Goal: Information Seeking & Learning: Compare options

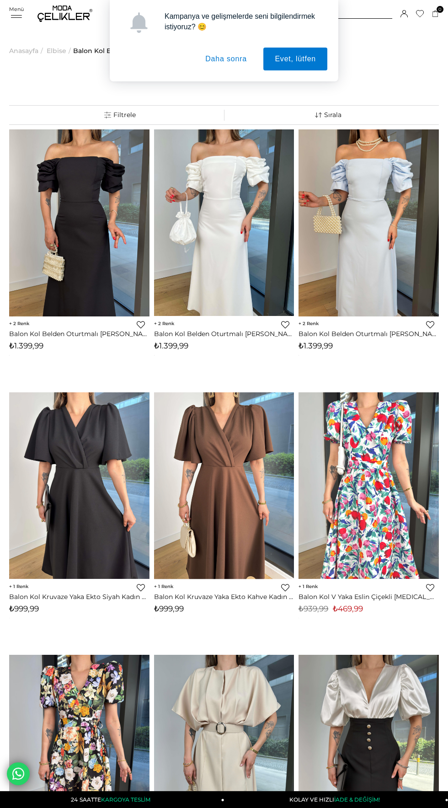
click at [229, 59] on button "Daha sonra" at bounding box center [226, 59] width 64 height 23
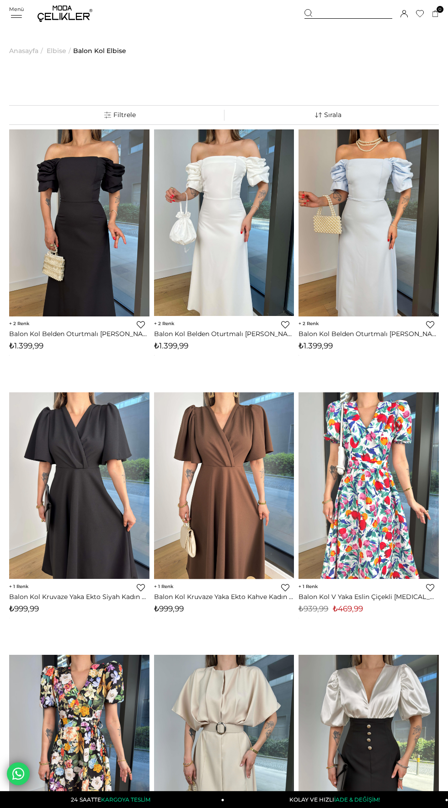
click at [19, 16] on div "Menü Üye Girişi Üye Ol Hesabım Çıkış Yap Sepetim Favorilerim Yardım Sepetim 0 Ü…" at bounding box center [224, 13] width 430 height 27
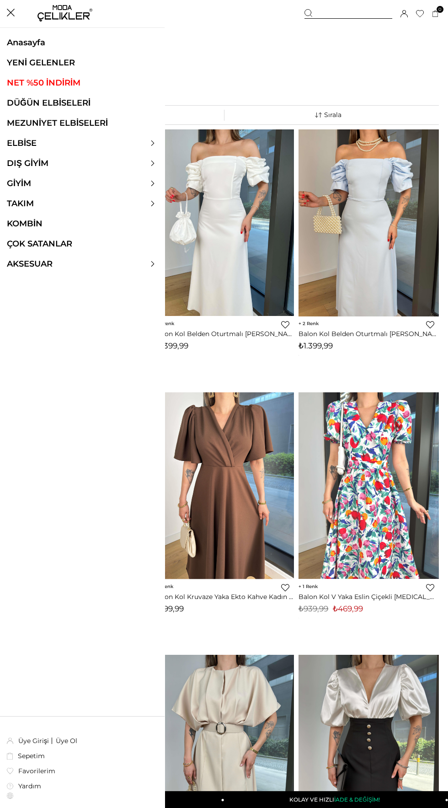
click at [39, 80] on link "NET %50 İNDİRİM" at bounding box center [82, 83] width 165 height 10
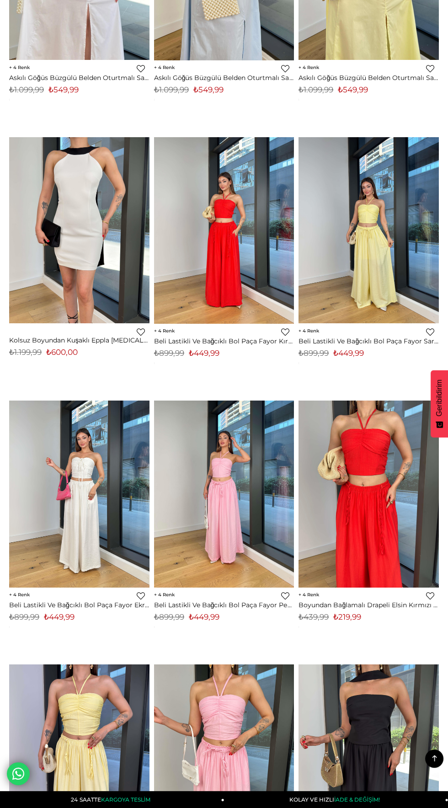
scroll to position [520, 0]
click at [384, 242] on img at bounding box center [368, 230] width 140 height 187
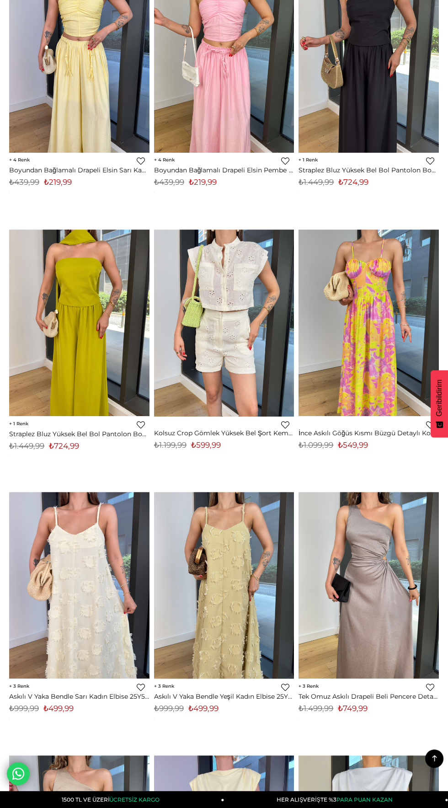
scroll to position [0, 0]
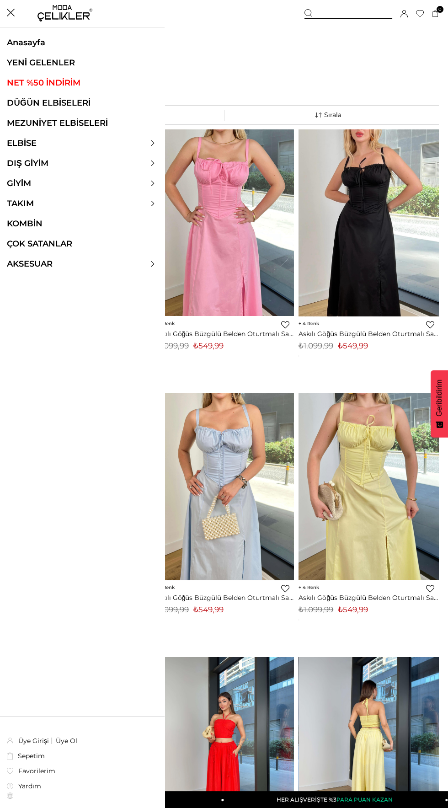
click at [18, 7] on div "Menü Sepetim 0 Ürün Sepetinizde ürün bulunmamaktadır. Genel Toplam : Sepetim Sİ…" at bounding box center [224, 13] width 430 height 27
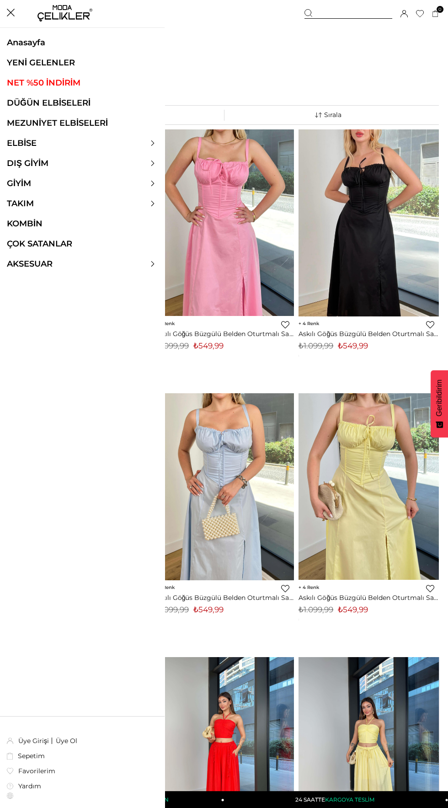
click at [162, 146] on div at bounding box center [82, 143] width 165 height 10
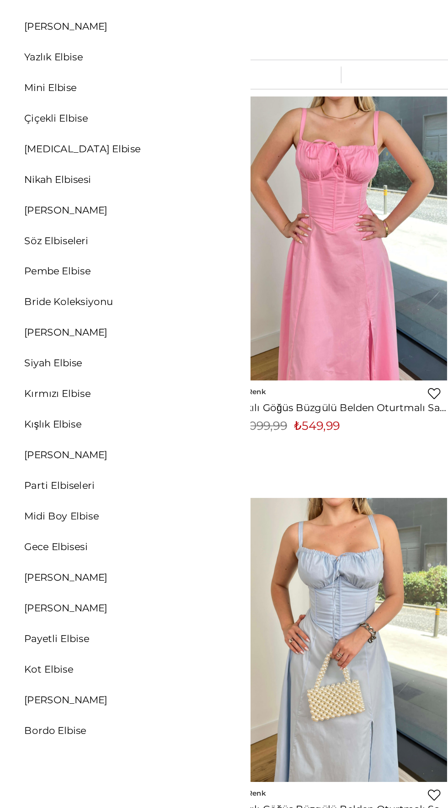
click at [47, 427] on link "Gece Elbisesi" at bounding box center [37, 425] width 74 height 8
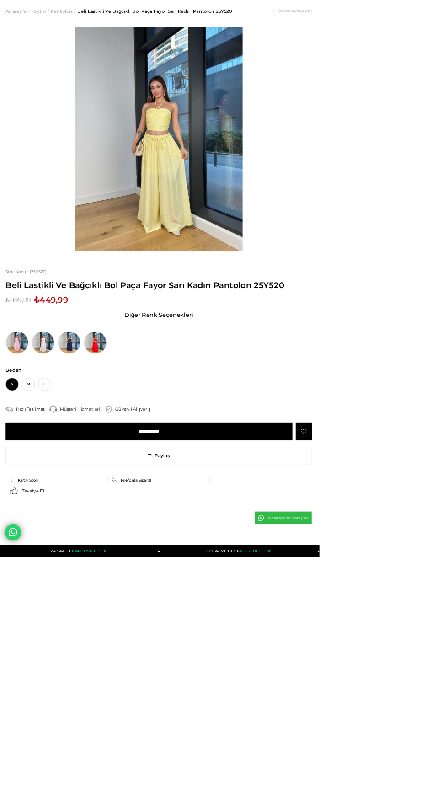
scroll to position [9, 1]
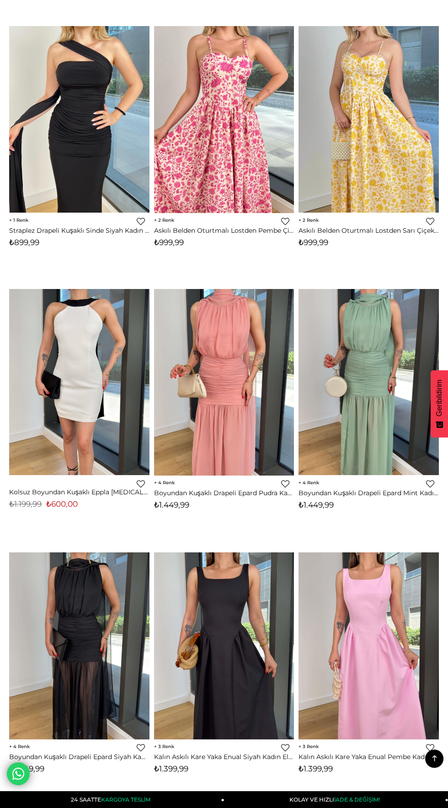
click at [96, 669] on img at bounding box center [79, 645] width 140 height 187
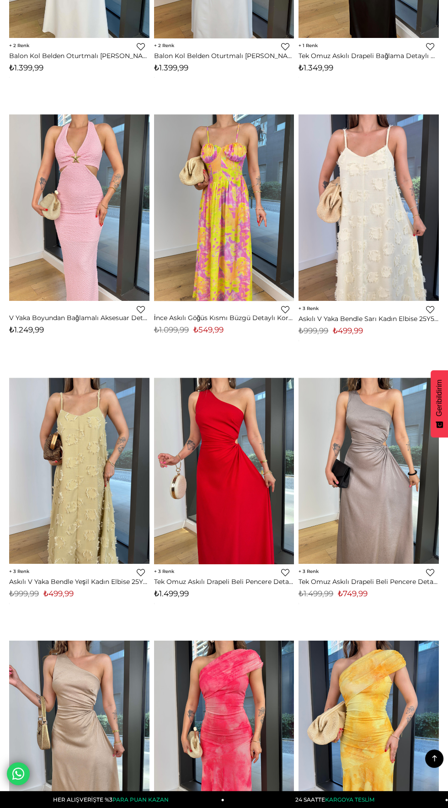
scroll to position [1595, 0]
click at [228, 479] on img at bounding box center [224, 470] width 140 height 187
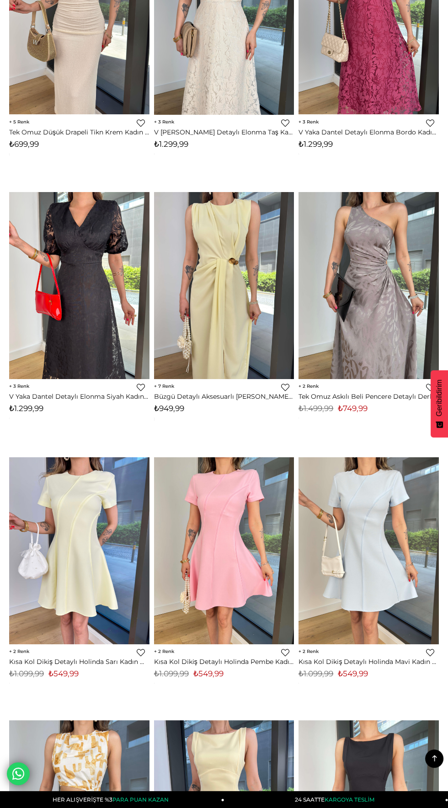
scroll to position [5997, 0]
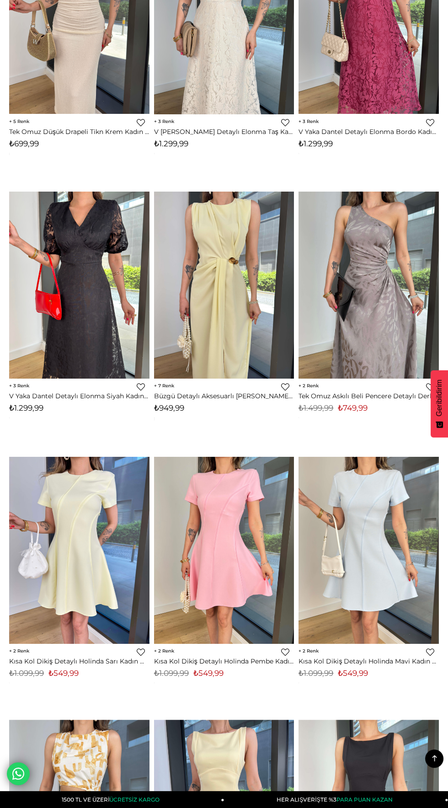
click at [362, 260] on img at bounding box center [368, 285] width 140 height 187
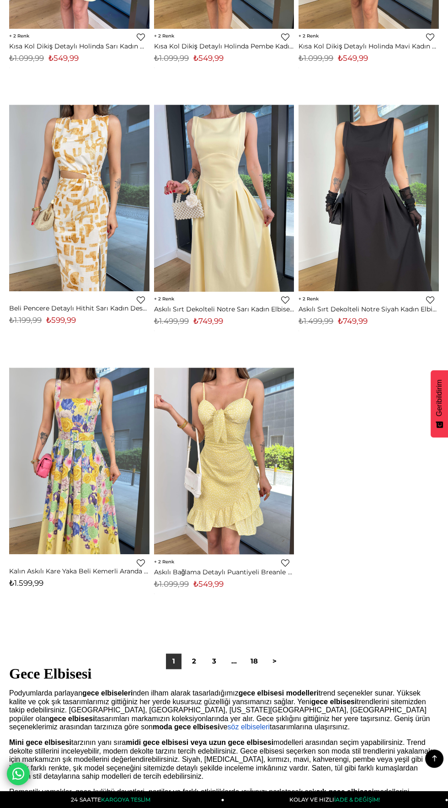
scroll to position [6626, 0]
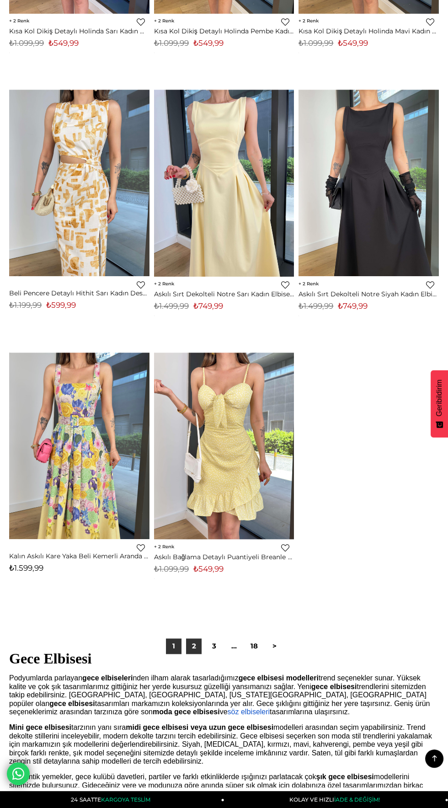
click at [193, 645] on link "2" at bounding box center [194, 646] width 16 height 16
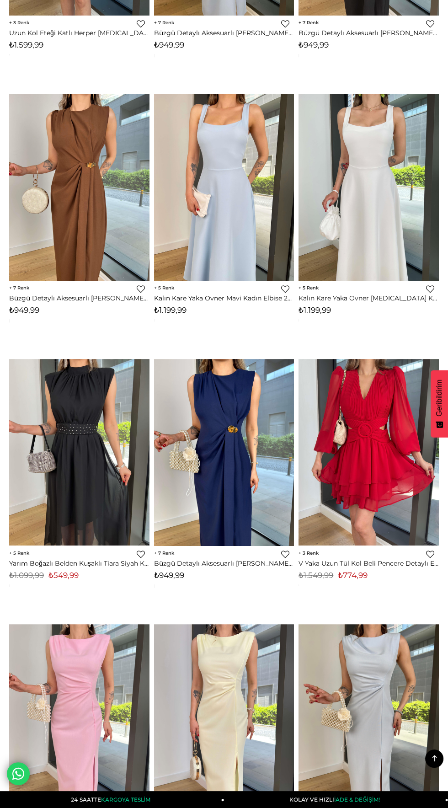
scroll to position [1098, 0]
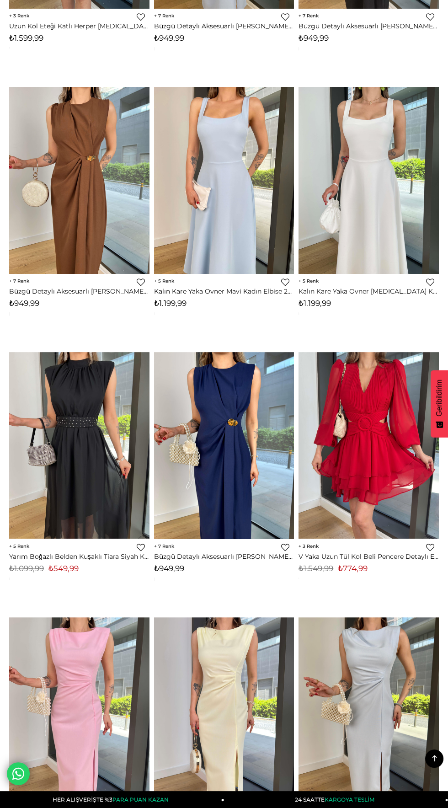
click at [102, 467] on img at bounding box center [79, 445] width 140 height 187
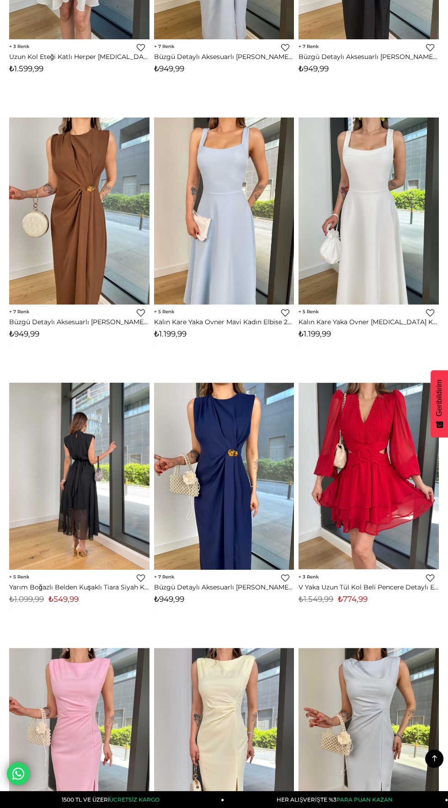
scroll to position [1064, 0]
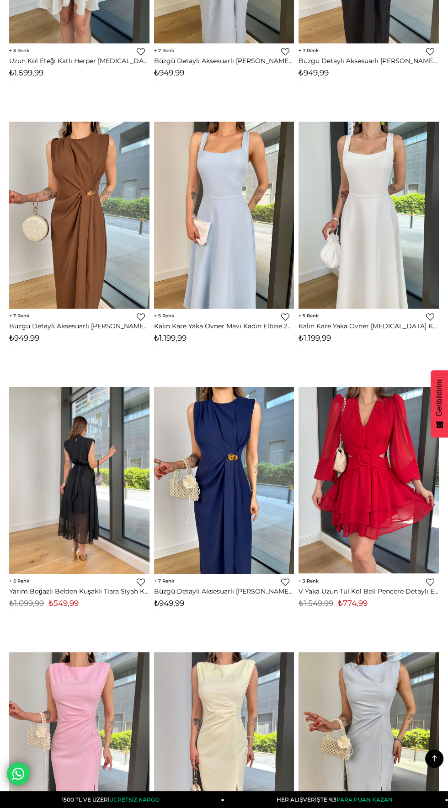
click at [379, 490] on img at bounding box center [368, 480] width 140 height 187
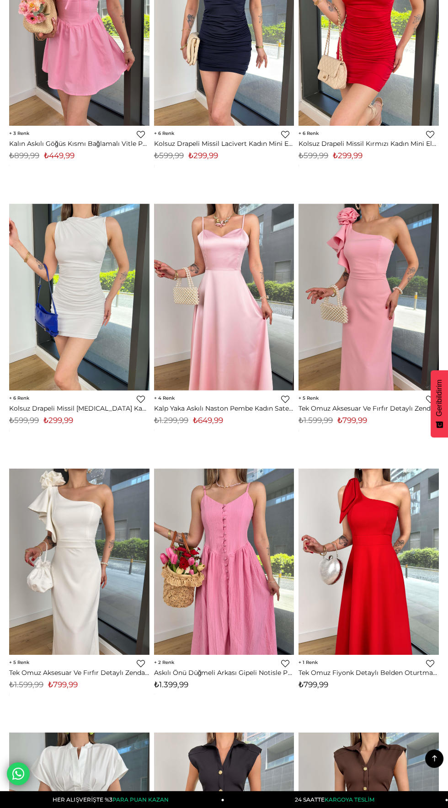
scroll to position [2831, 0]
click at [400, 555] on img at bounding box center [368, 561] width 140 height 187
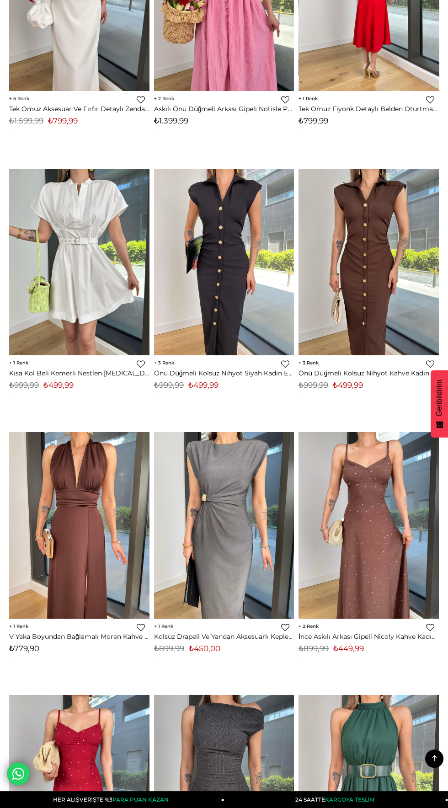
scroll to position [3395, 0]
click at [79, 561] on img at bounding box center [79, 524] width 140 height 187
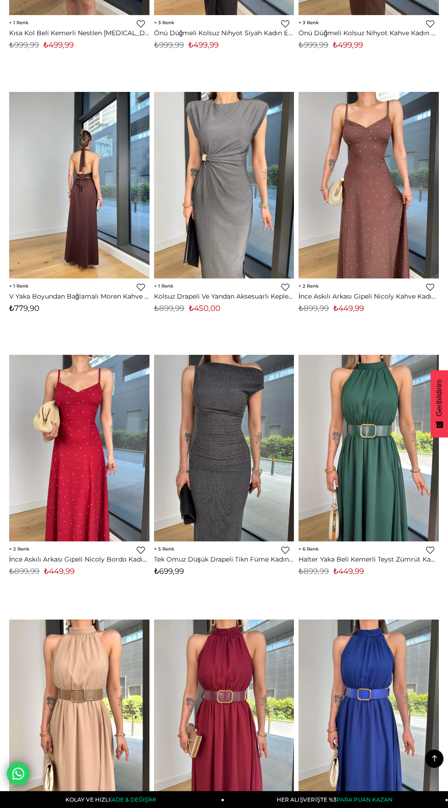
scroll to position [3587, 0]
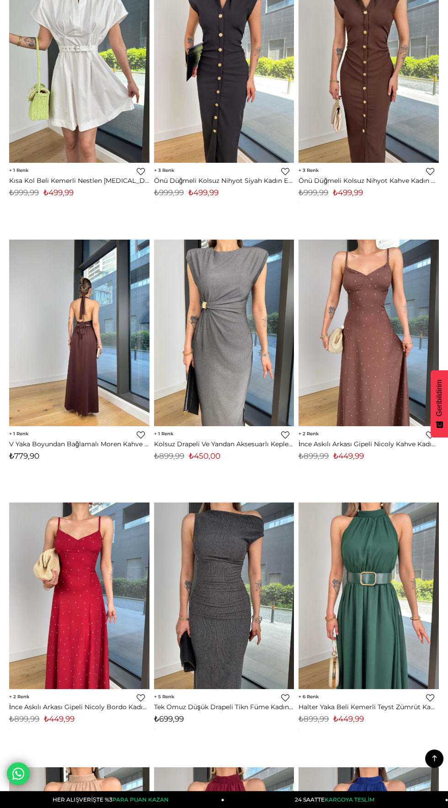
click at [96, 356] on img at bounding box center [79, 333] width 140 height 187
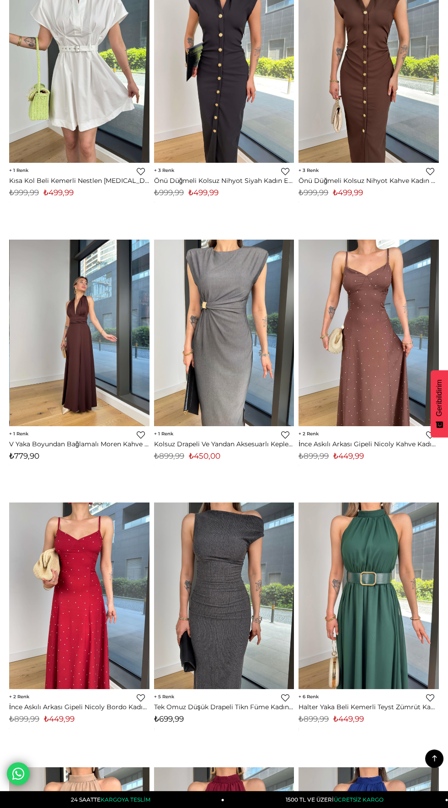
scroll to position [3734, 0]
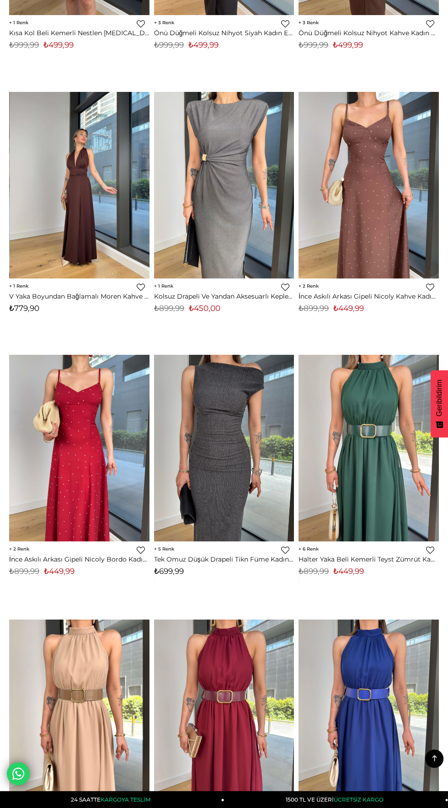
click at [92, 453] on img at bounding box center [79, 448] width 140 height 187
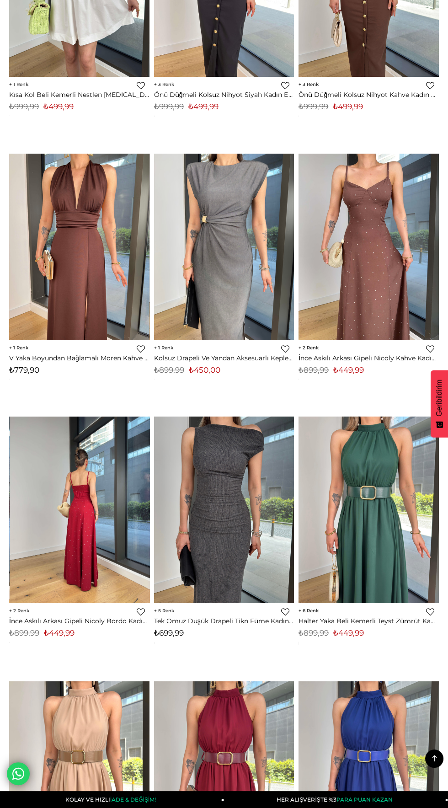
scroll to position [3671, 0]
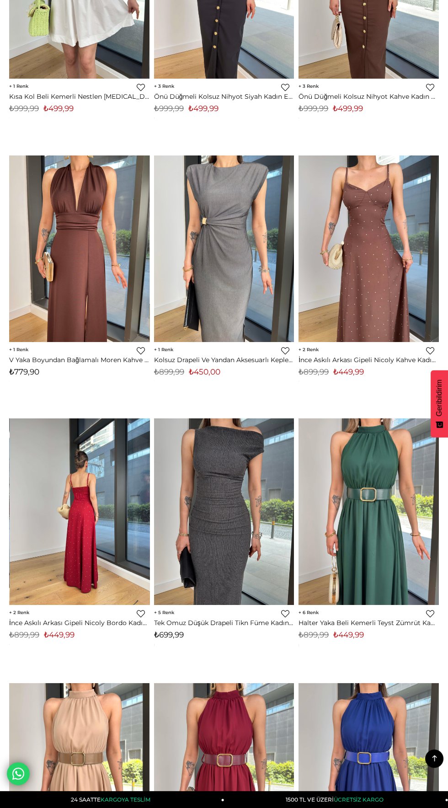
click at [86, 272] on img at bounding box center [79, 248] width 140 height 187
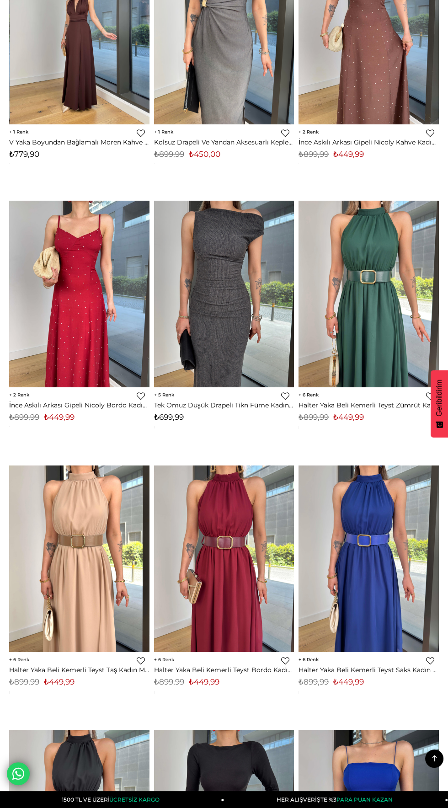
scroll to position [3889, 0]
click at [242, 544] on img at bounding box center [224, 558] width 140 height 187
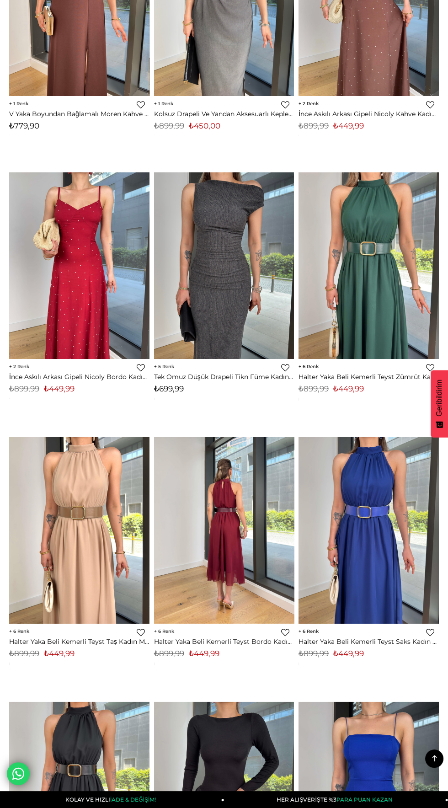
scroll to position [3915, 0]
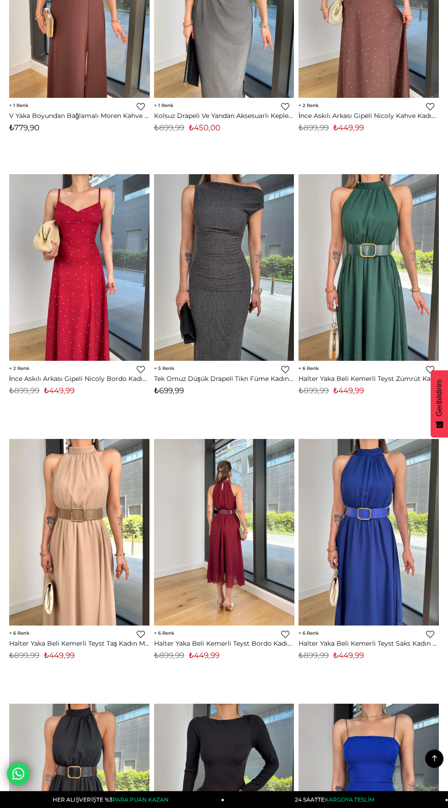
click at [227, 531] on img at bounding box center [224, 532] width 140 height 187
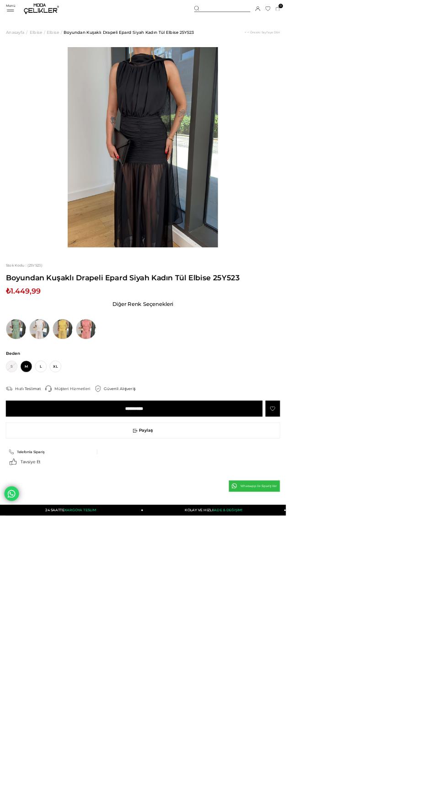
click at [246, 256] on img at bounding box center [223, 231] width 235 height 314
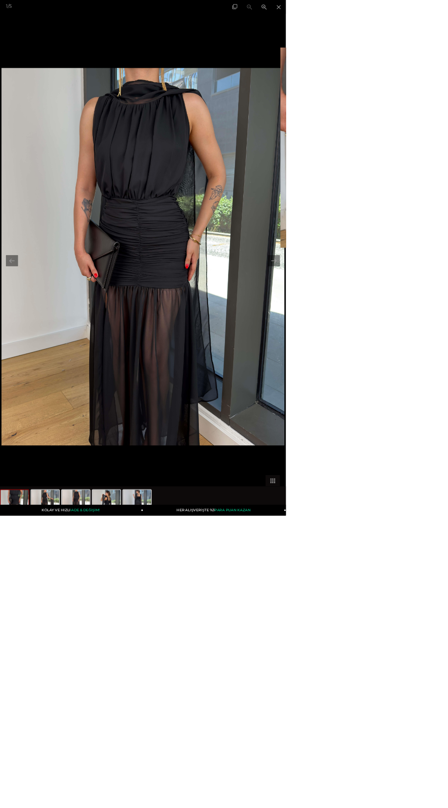
scroll to position [0, 175]
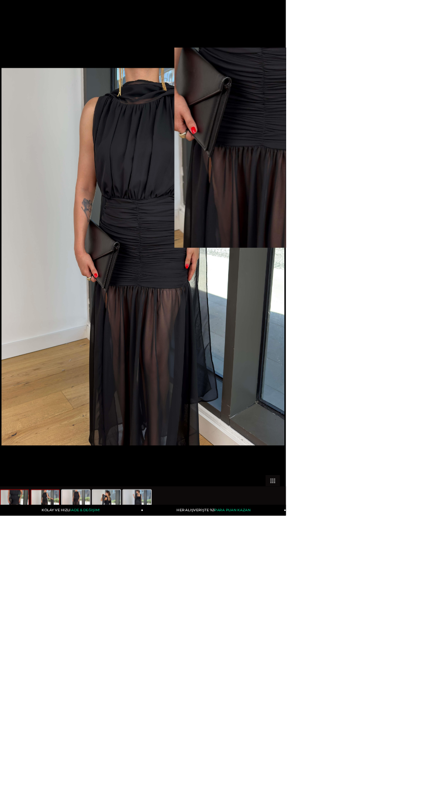
click at [74, 802] on img at bounding box center [71, 784] width 44 height 35
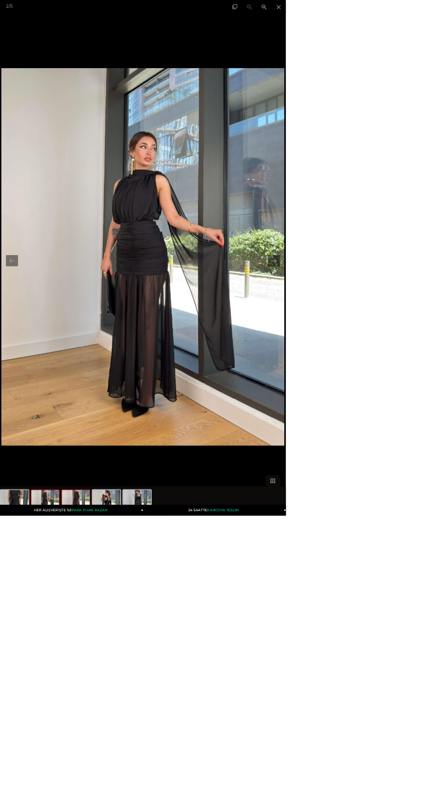
click at [121, 802] on img at bounding box center [119, 784] width 44 height 35
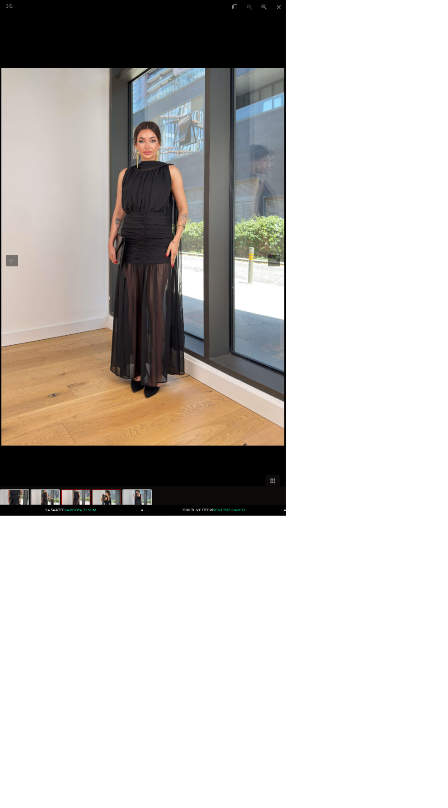
click at [170, 802] on img at bounding box center [167, 784] width 44 height 35
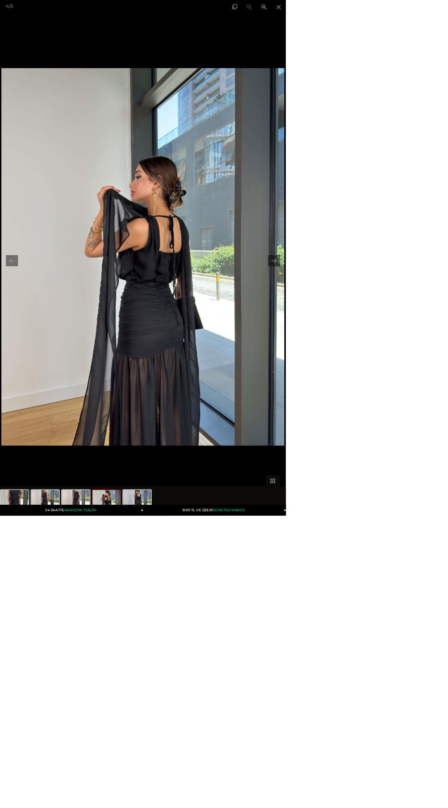
click at [188, 802] on img at bounding box center [167, 784] width 44 height 35
click at [215, 802] on img at bounding box center [215, 784] width 44 height 35
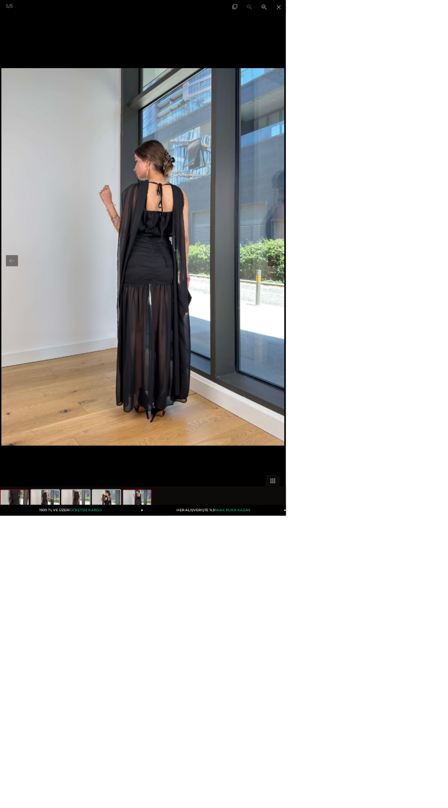
click at [31, 802] on img at bounding box center [23, 784] width 44 height 35
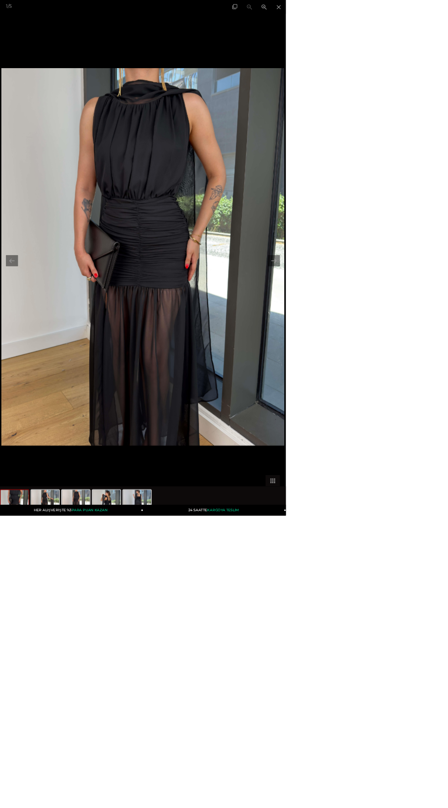
click at [391, 807] on div at bounding box center [224, 404] width 448 height 808
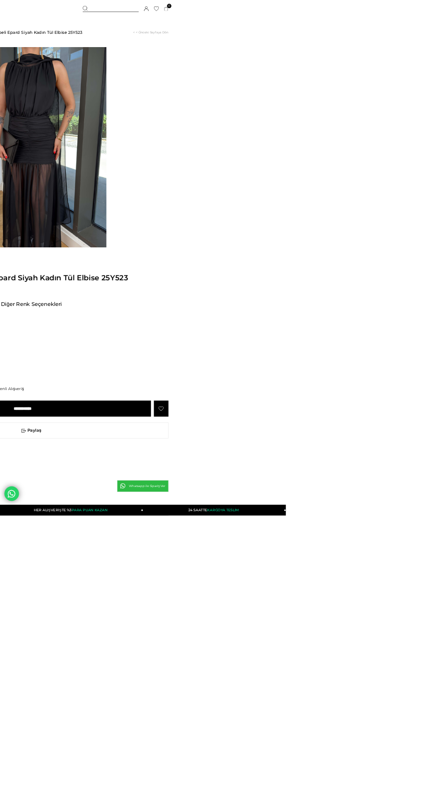
scroll to position [0, 0]
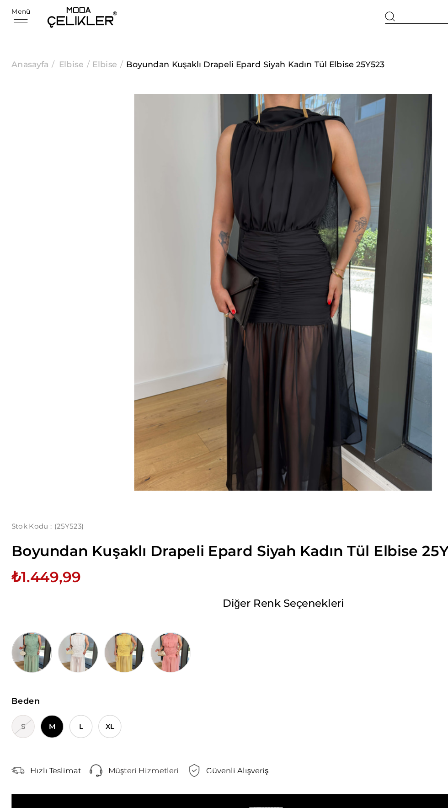
click at [29, 515] on img at bounding box center [25, 516] width 32 height 32
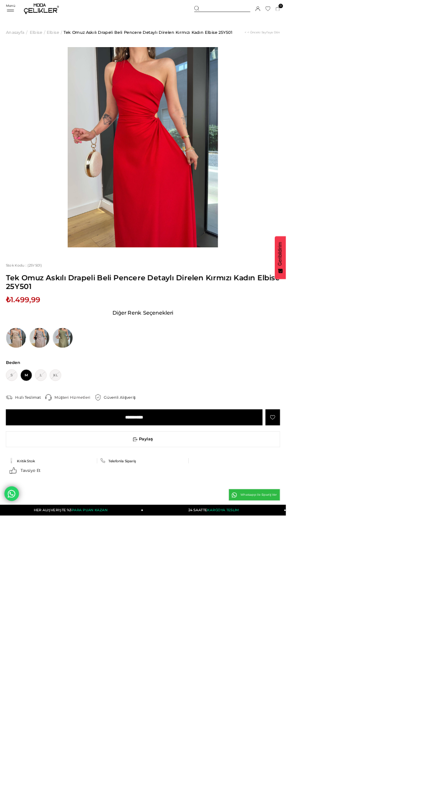
click at [252, 256] on img at bounding box center [223, 231] width 235 height 314
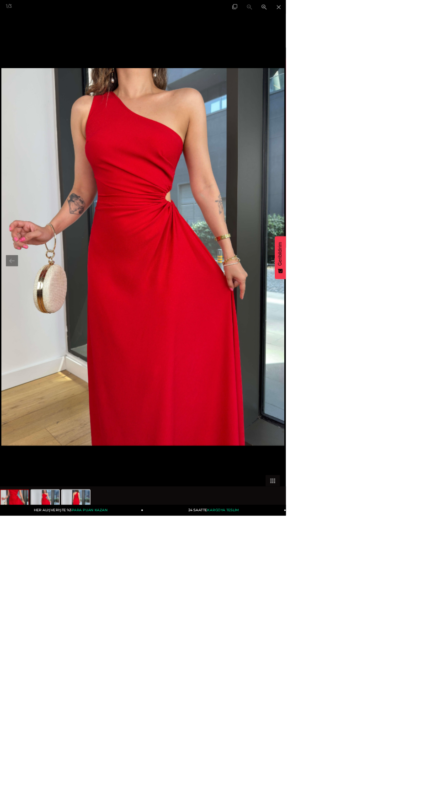
scroll to position [0, 175]
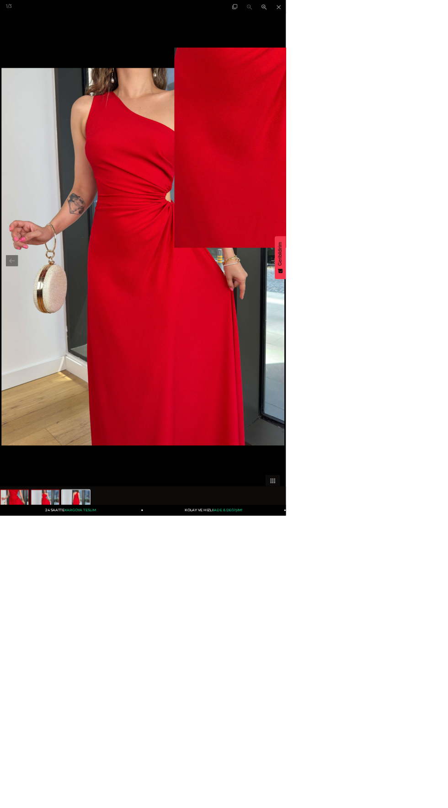
click at [76, 802] on img at bounding box center [71, 784] width 44 height 35
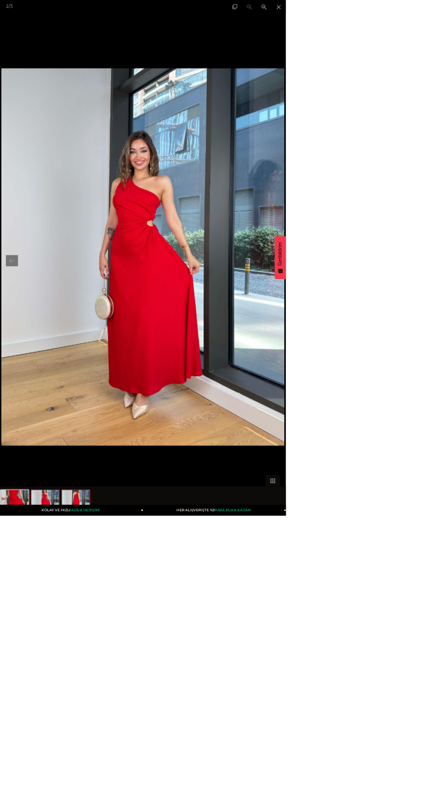
click at [132, 802] on img at bounding box center [119, 784] width 44 height 35
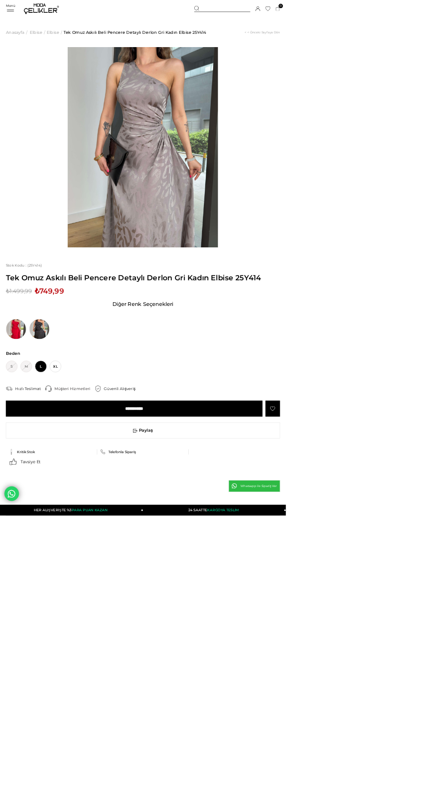
click at [226, 284] on img at bounding box center [223, 231] width 235 height 314
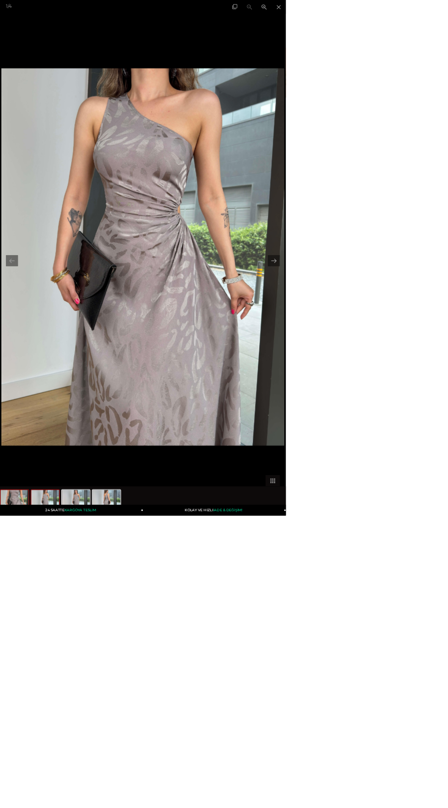
click at [70, 802] on img at bounding box center [71, 784] width 44 height 35
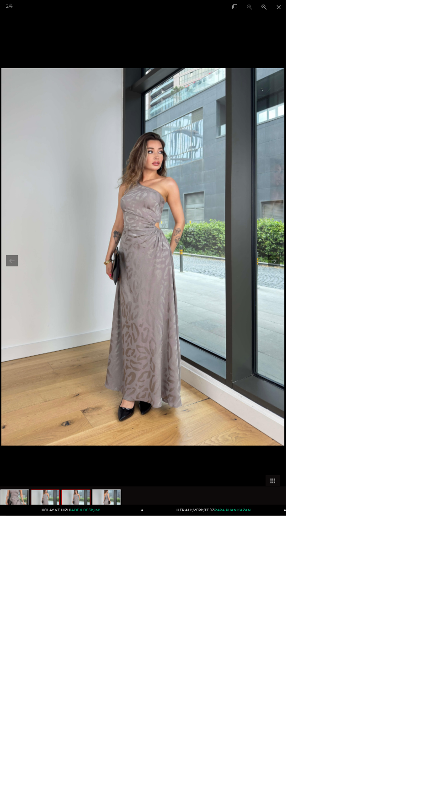
click at [130, 802] on img at bounding box center [119, 784] width 44 height 35
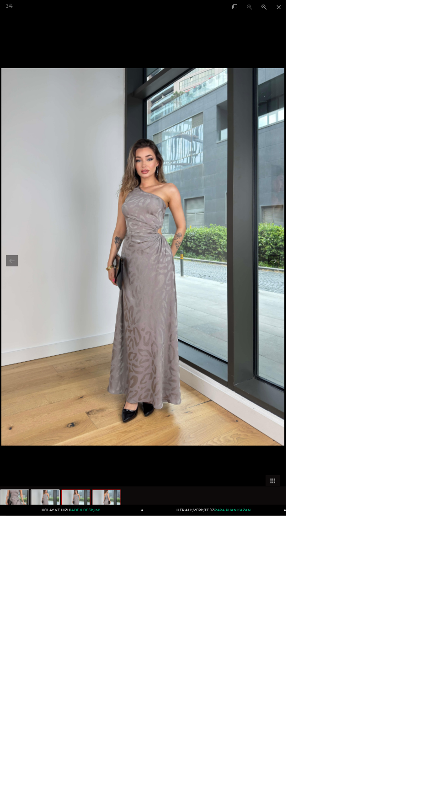
click at [181, 802] on img at bounding box center [167, 784] width 44 height 35
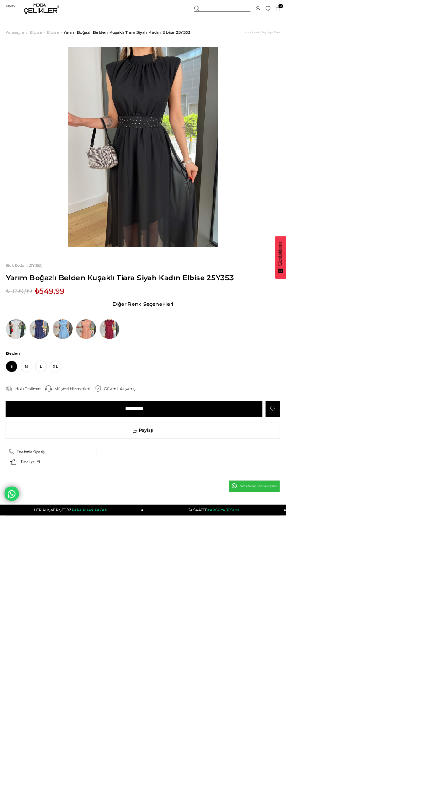
click at [251, 301] on img at bounding box center [223, 231] width 235 height 314
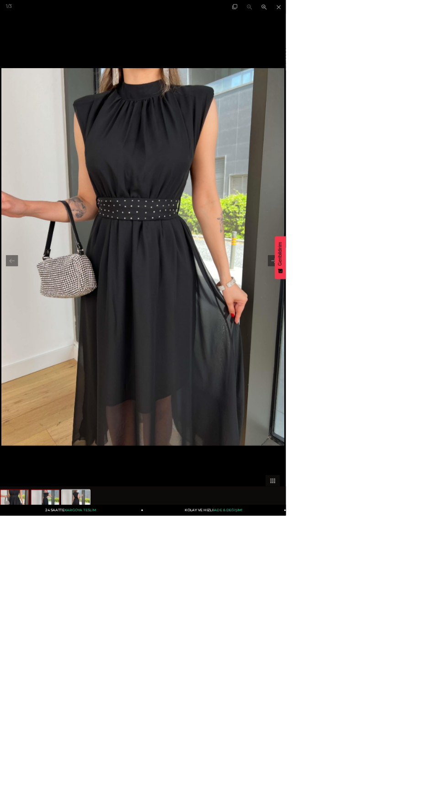
click at [78, 802] on img at bounding box center [71, 784] width 44 height 35
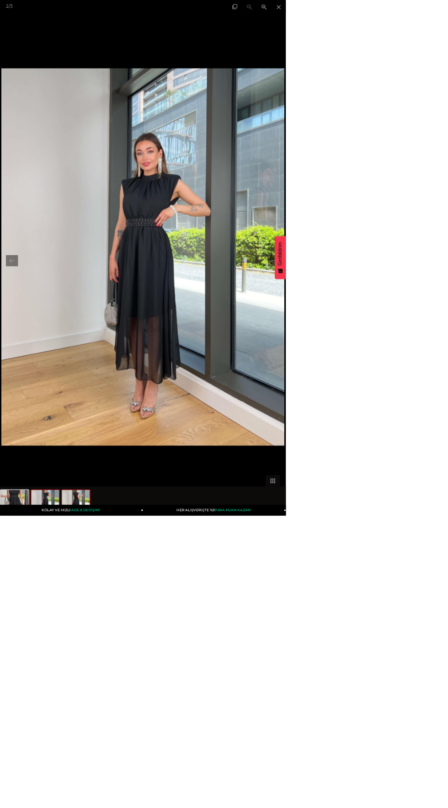
click at [135, 802] on img at bounding box center [119, 784] width 44 height 35
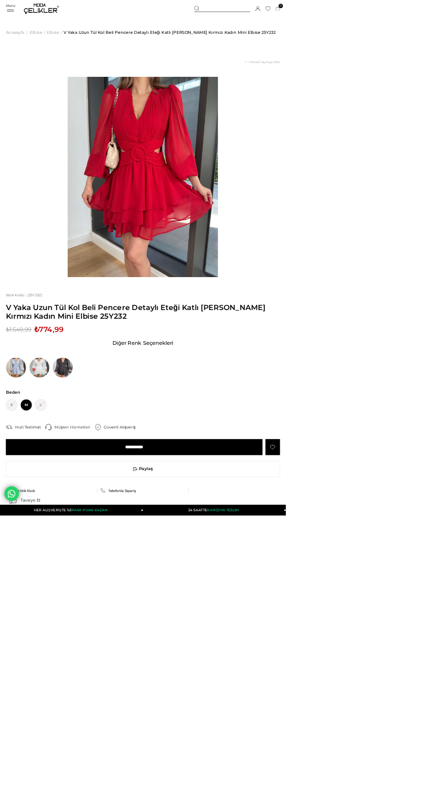
click at [271, 320] on img at bounding box center [223, 278] width 235 height 314
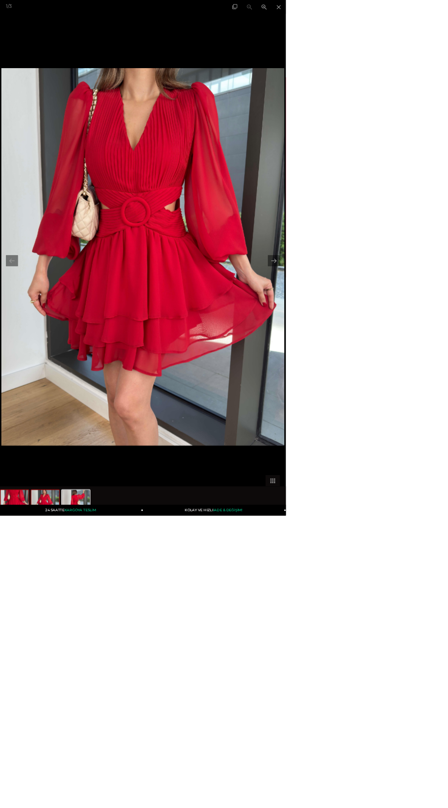
click at [80, 802] on img at bounding box center [71, 784] width 44 height 35
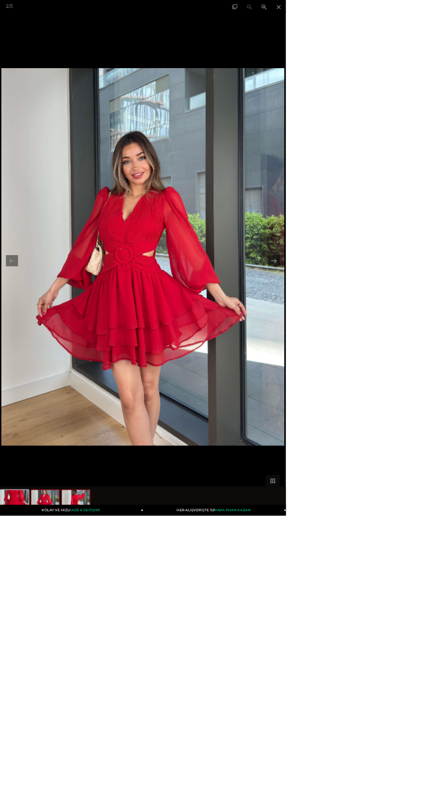
click at [133, 802] on img at bounding box center [119, 784] width 44 height 35
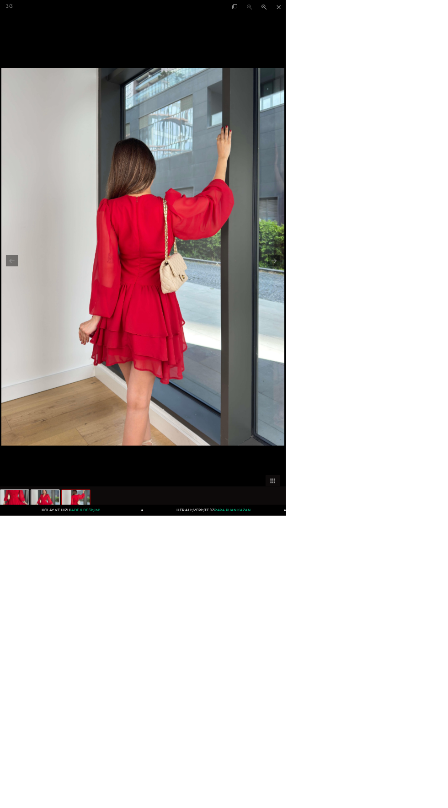
click at [103, 802] on img at bounding box center [119, 784] width 44 height 35
click at [67, 802] on img at bounding box center [71, 784] width 44 height 35
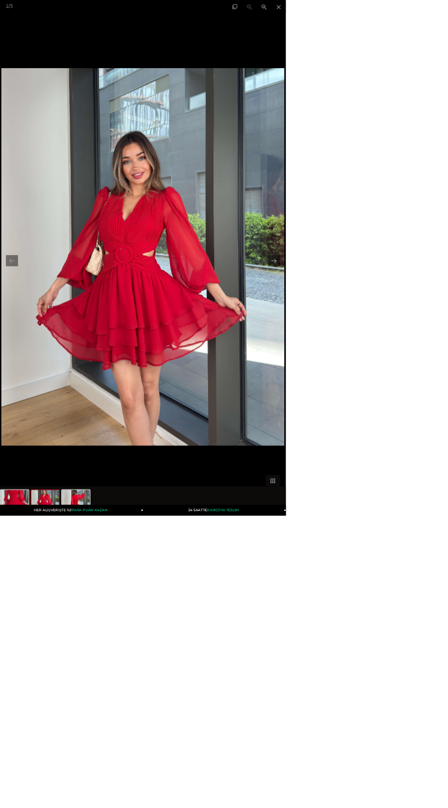
click at [34, 807] on div at bounding box center [72, 785] width 144 height 46
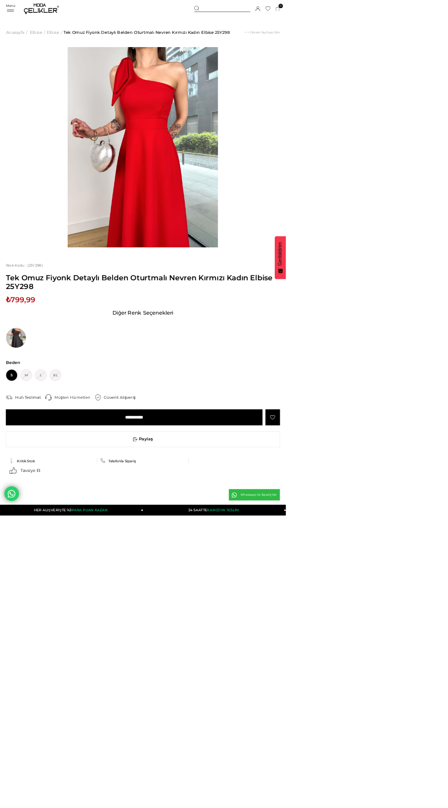
click at [251, 274] on img at bounding box center [223, 231] width 235 height 314
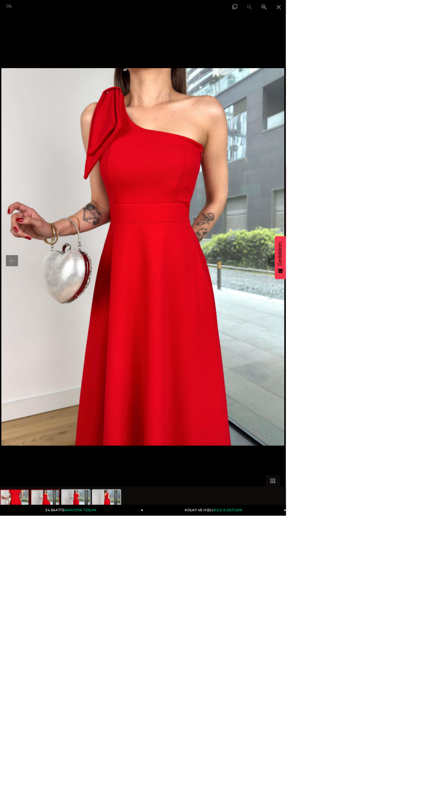
click at [77, 802] on img at bounding box center [71, 784] width 44 height 35
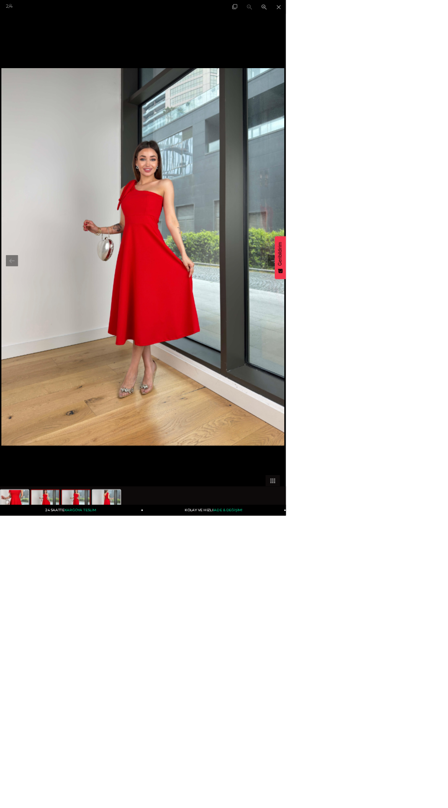
click at [128, 802] on img at bounding box center [119, 784] width 44 height 35
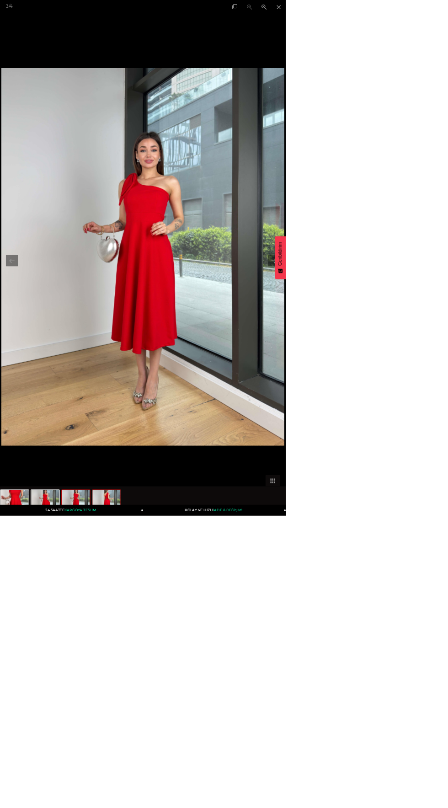
click at [179, 802] on img at bounding box center [167, 784] width 44 height 35
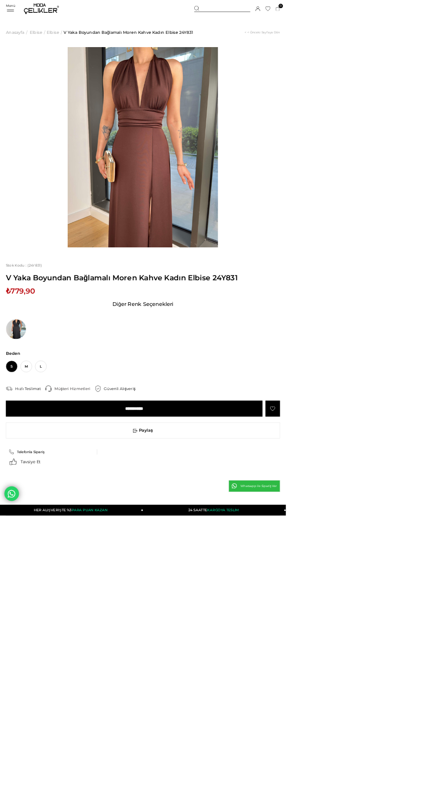
click at [261, 289] on img at bounding box center [223, 231] width 235 height 314
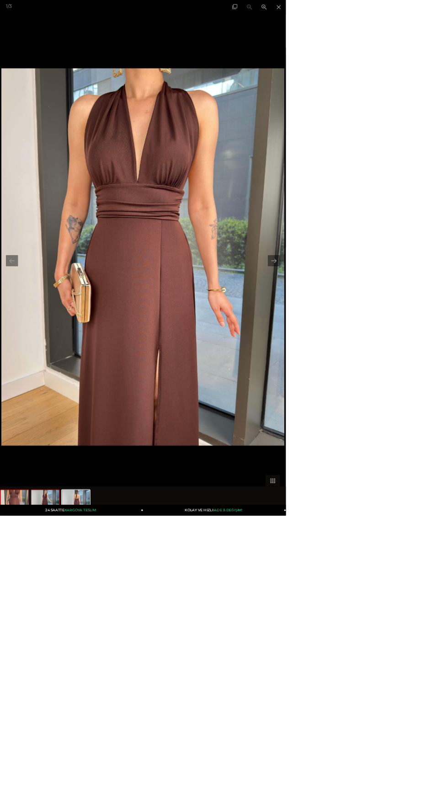
click at [76, 802] on img at bounding box center [71, 784] width 44 height 35
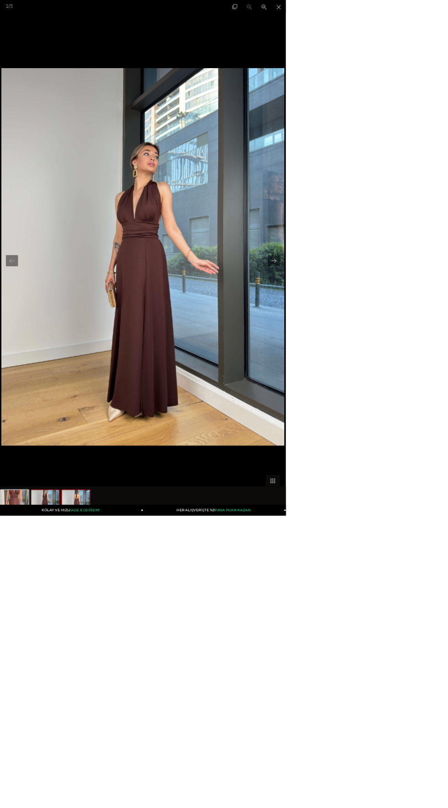
click at [135, 802] on img at bounding box center [119, 784] width 44 height 35
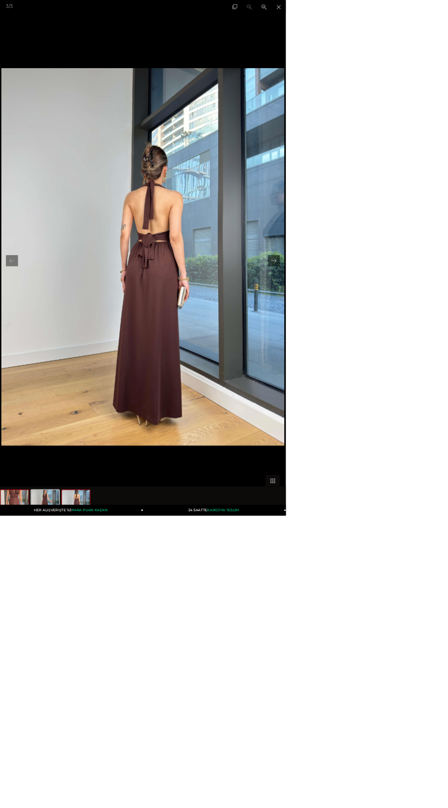
click at [35, 803] on div at bounding box center [23, 785] width 46 height 37
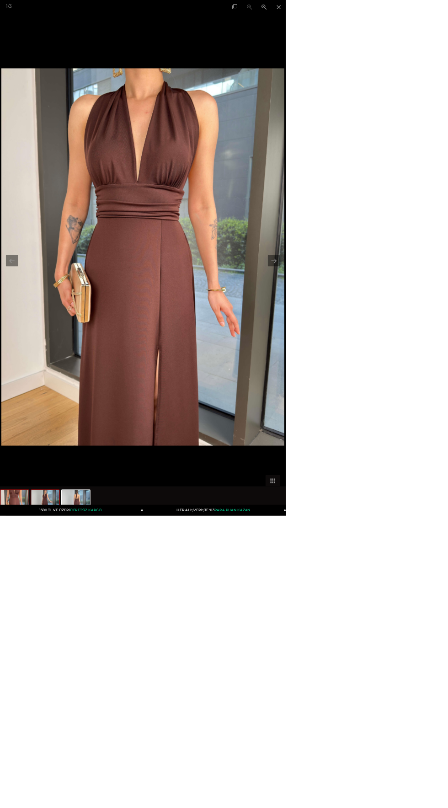
click at [77, 802] on img at bounding box center [71, 784] width 44 height 35
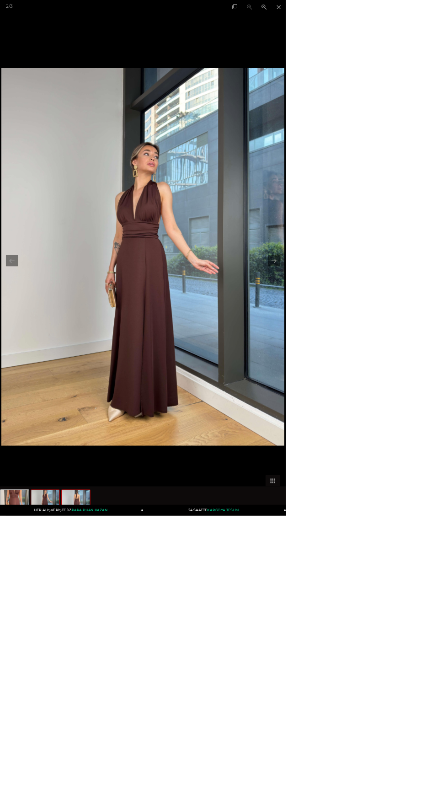
click at [130, 802] on img at bounding box center [119, 784] width 44 height 35
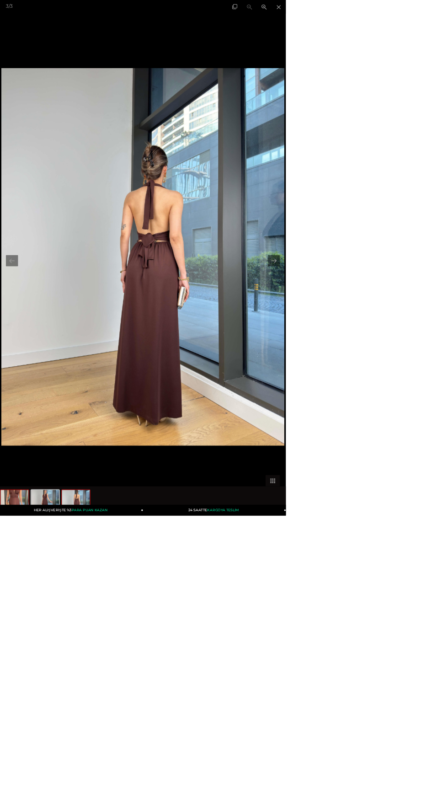
click at [35, 802] on img at bounding box center [23, 784] width 44 height 35
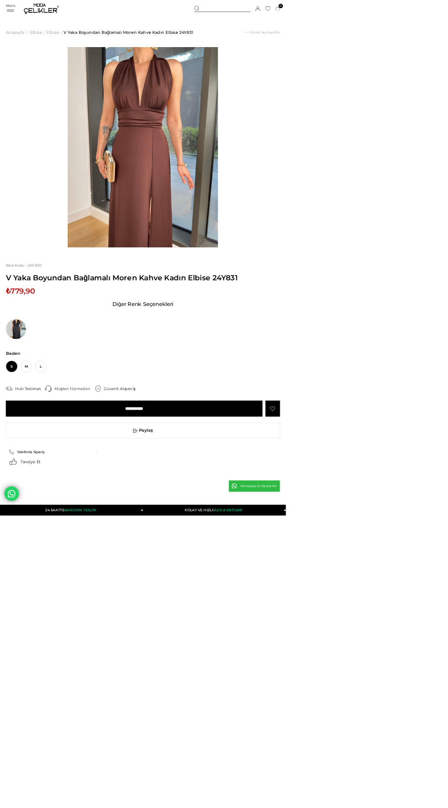
click at [41, 520] on link at bounding box center [27, 516] width 37 height 32
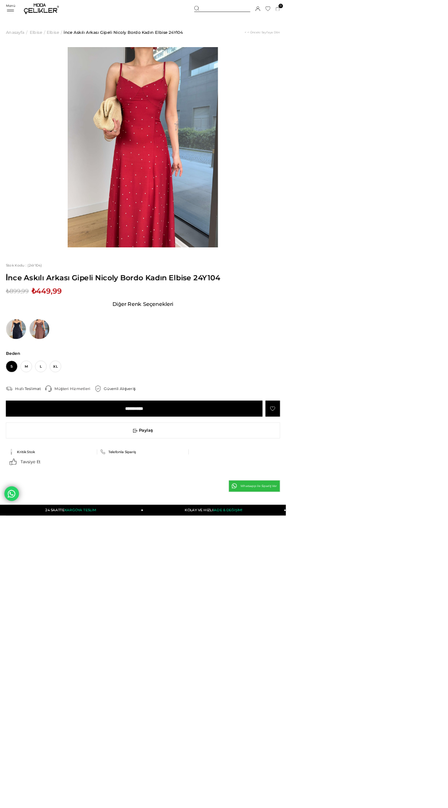
click at [265, 295] on img at bounding box center [223, 231] width 235 height 314
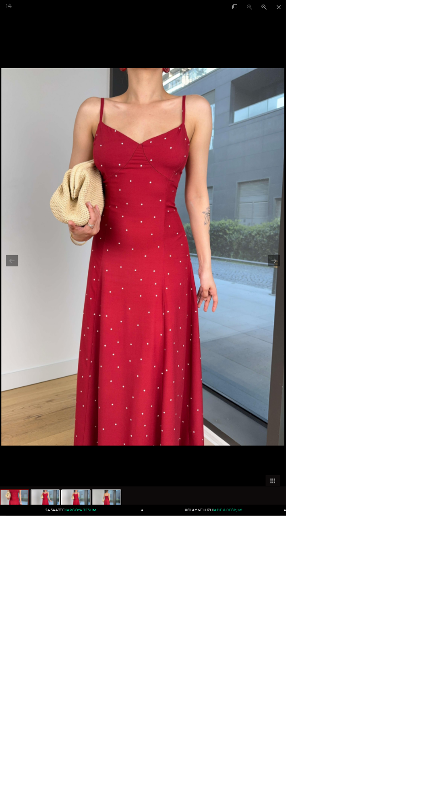
click at [91, 807] on link "24 SAATTE KARGOYA TESLİM" at bounding box center [112, 799] width 224 height 17
click at [131, 803] on span "PARA PUAN KAZAN" at bounding box center [140, 799] width 56 height 7
click at [133, 802] on img at bounding box center [119, 784] width 44 height 35
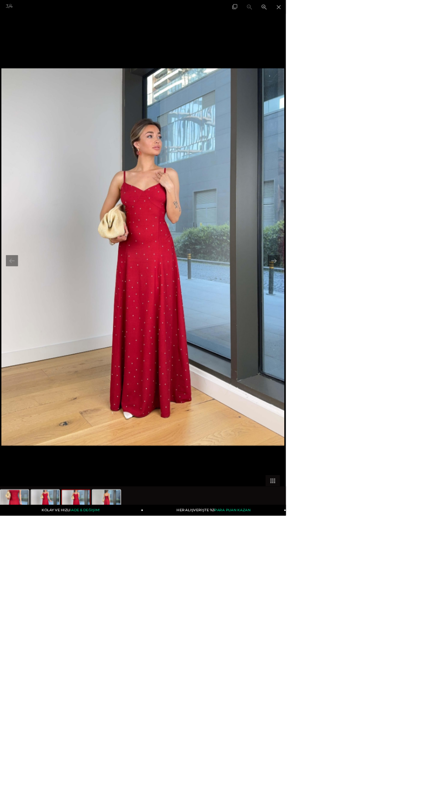
click at [177, 802] on img at bounding box center [167, 784] width 44 height 35
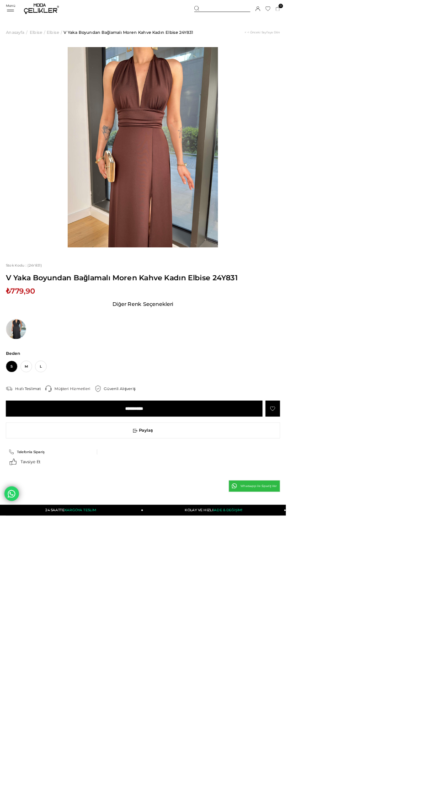
click at [245, 279] on img at bounding box center [223, 231] width 235 height 314
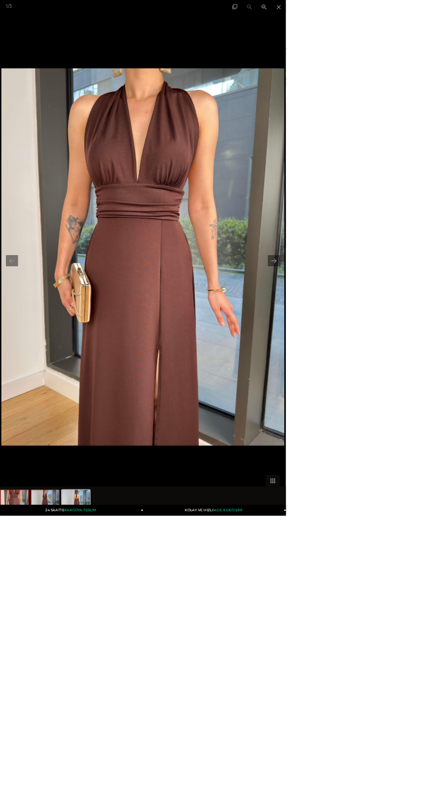
click at [84, 802] on img at bounding box center [71, 784] width 44 height 35
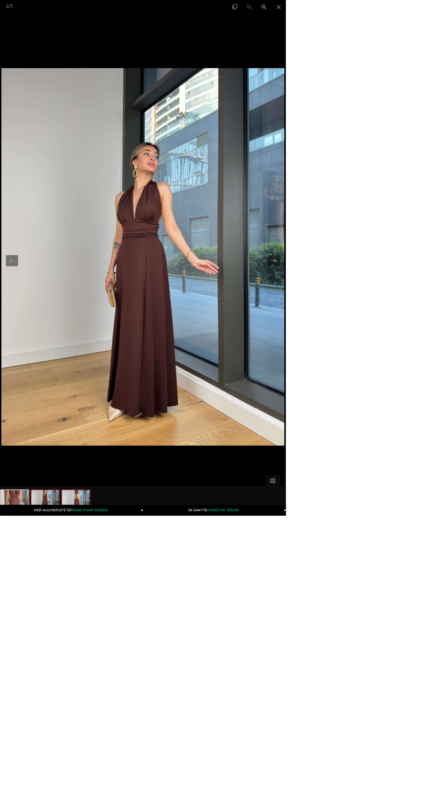
click at [118, 802] on img at bounding box center [119, 784] width 44 height 35
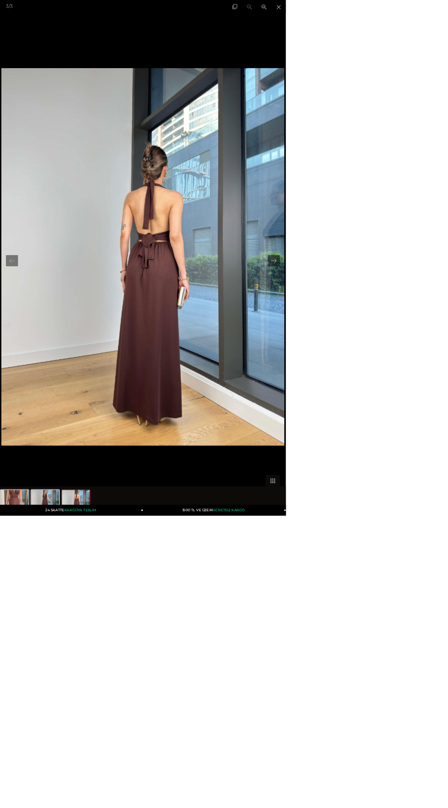
click at [38, 802] on img at bounding box center [23, 784] width 44 height 35
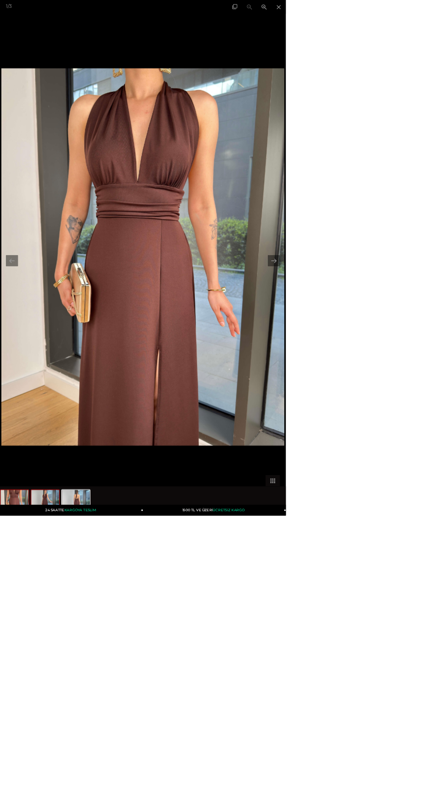
click at [75, 802] on img at bounding box center [71, 784] width 44 height 35
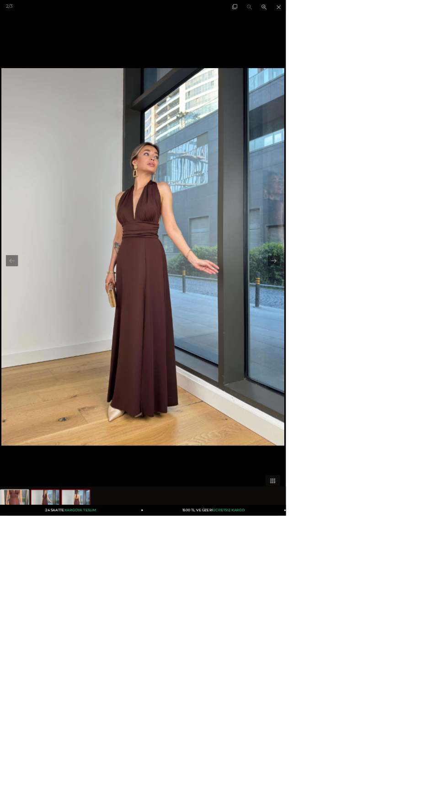
click at [123, 802] on img at bounding box center [119, 784] width 44 height 35
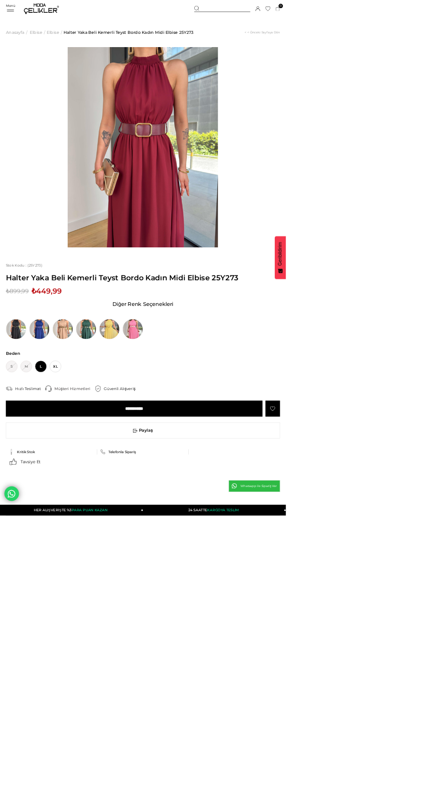
click at [247, 272] on img at bounding box center [223, 231] width 235 height 314
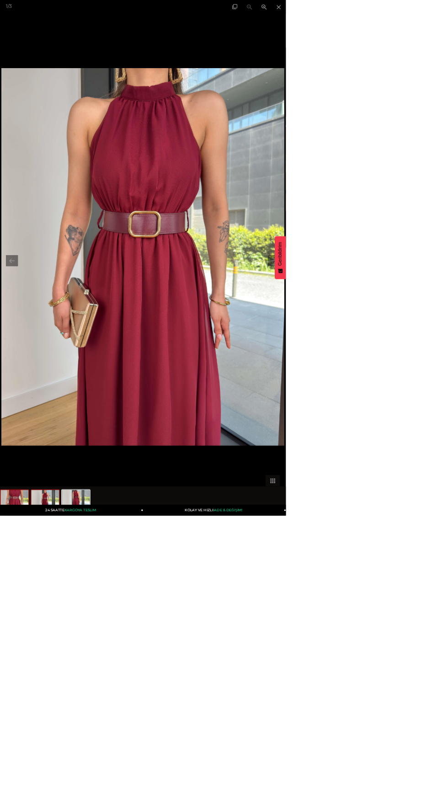
click at [88, 802] on img at bounding box center [71, 784] width 44 height 35
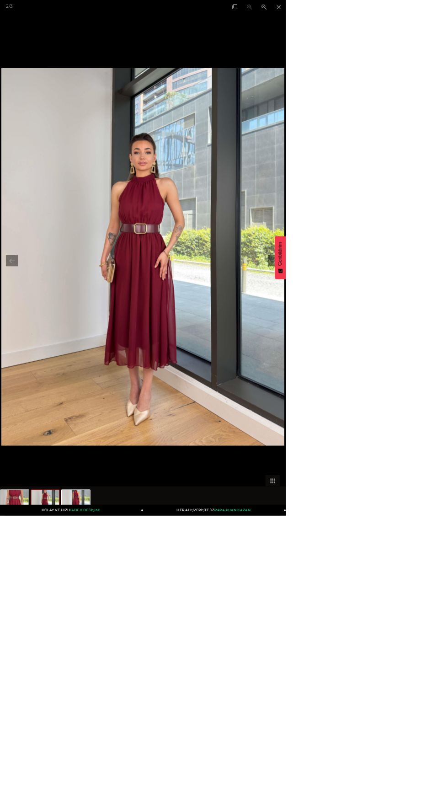
click at [142, 807] on div at bounding box center [72, 785] width 144 height 46
click at [137, 807] on link "KOLAY VE HIZLI İADE & DEĞİŞİM!" at bounding box center [112, 799] width 224 height 17
click at [73, 802] on img at bounding box center [71, 784] width 44 height 35
click at [77, 802] on img at bounding box center [71, 784] width 44 height 35
click at [117, 802] on img at bounding box center [119, 784] width 44 height 35
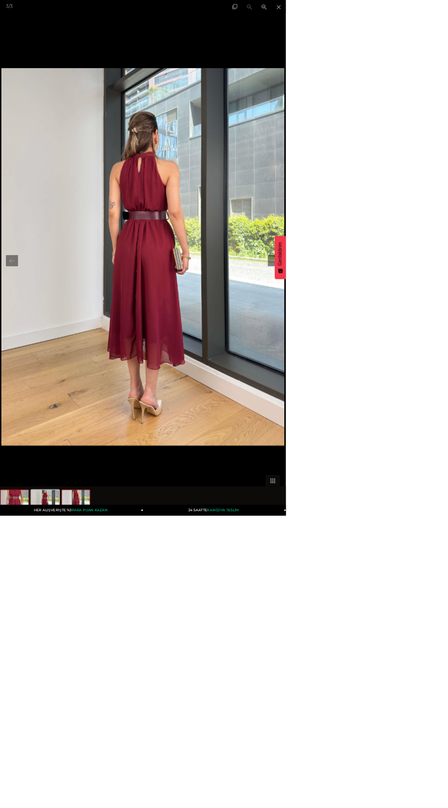
click at [31, 802] on img at bounding box center [23, 784] width 44 height 35
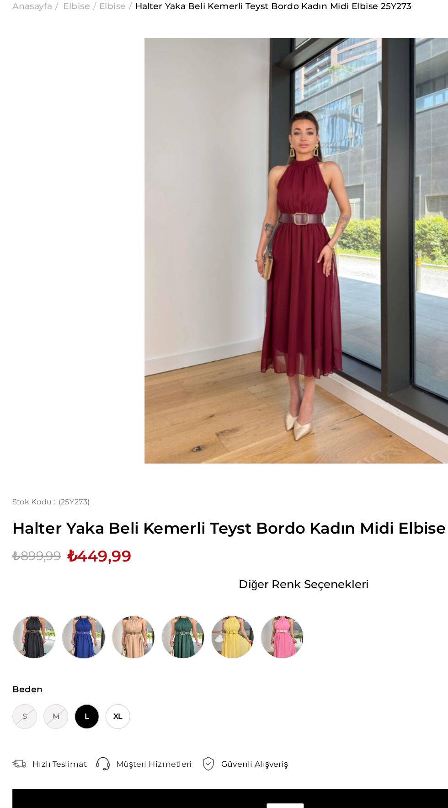
click at [67, 519] on img at bounding box center [62, 516] width 32 height 32
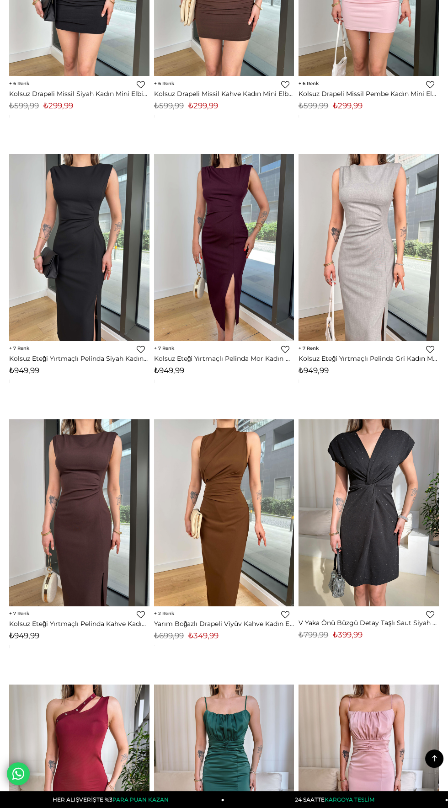
scroll to position [5521, 0]
click at [377, 526] on img at bounding box center [368, 512] width 140 height 187
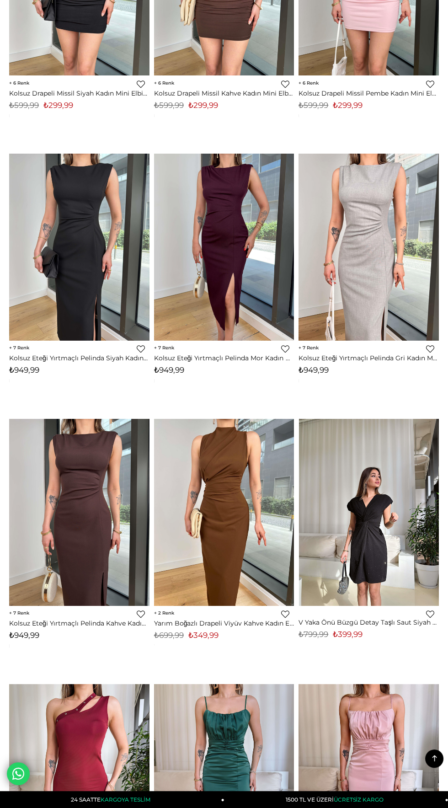
scroll to position [5587, 0]
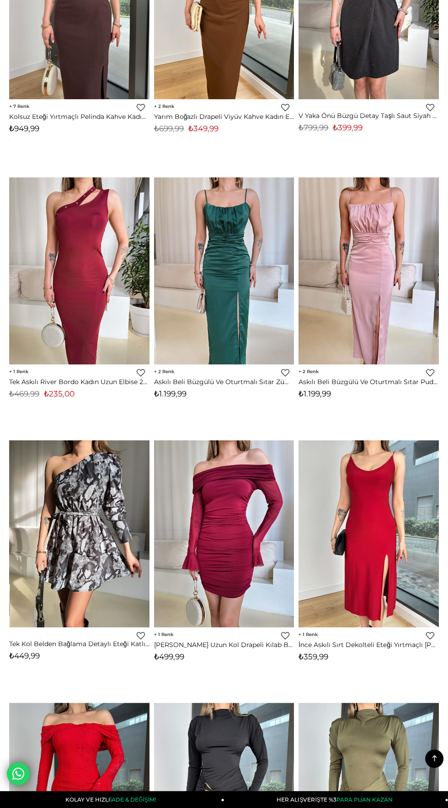
scroll to position [6028, 0]
click at [81, 518] on img at bounding box center [79, 533] width 140 height 187
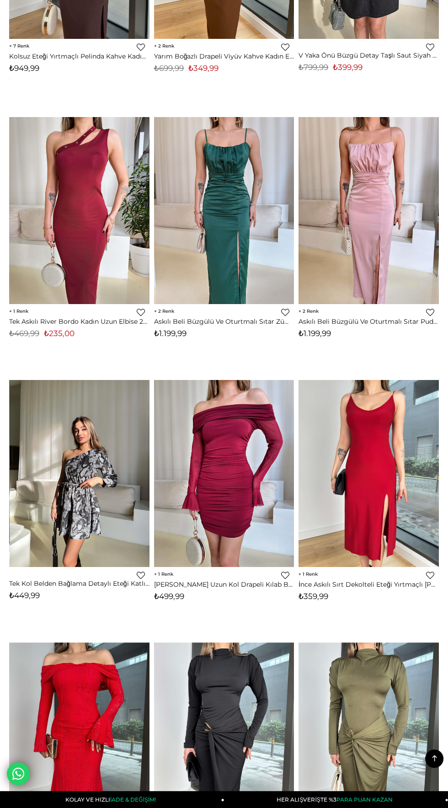
scroll to position [6093, 0]
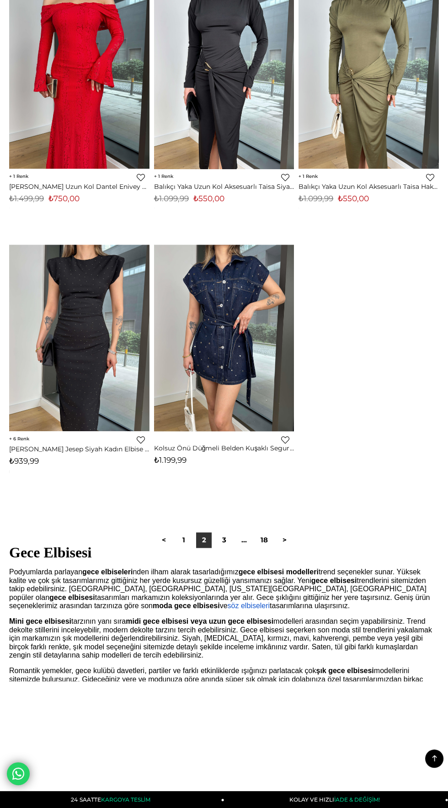
scroll to position [6748, 0]
click at [225, 540] on link "3" at bounding box center [224, 541] width 16 height 16
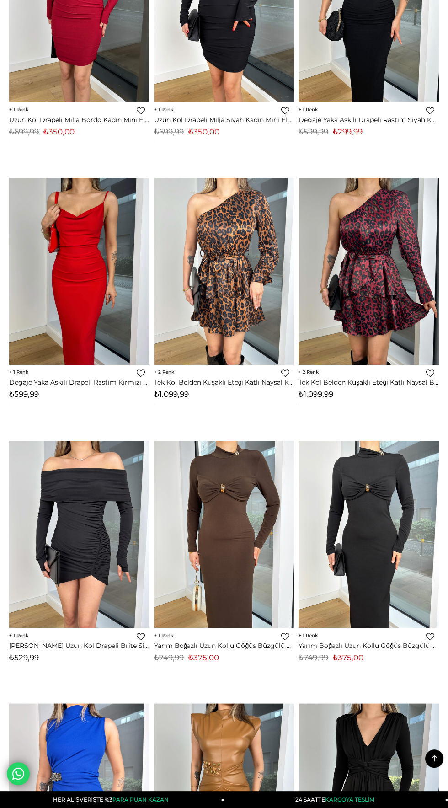
scroll to position [2079, 0]
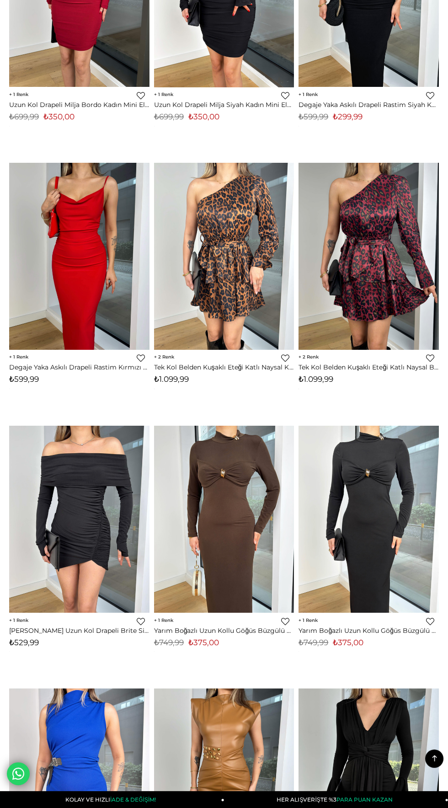
click at [359, 266] on img at bounding box center [368, 256] width 140 height 187
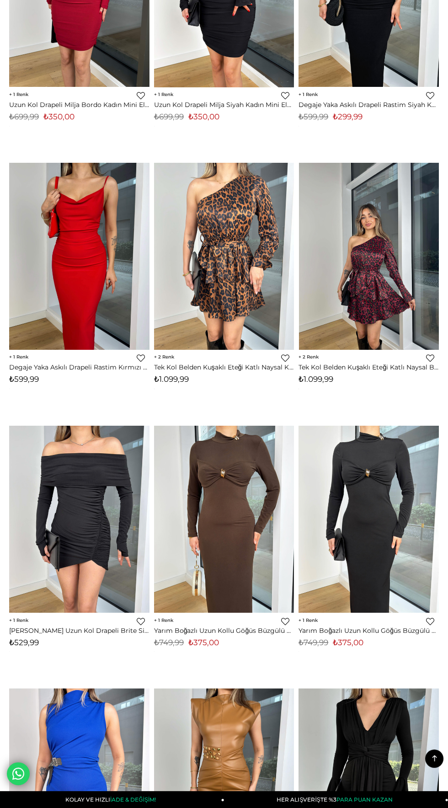
scroll to position [2144, 0]
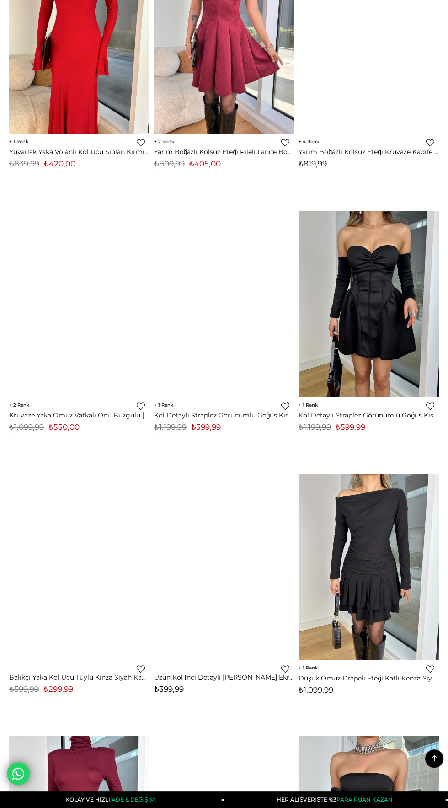
scroll to position [3365, 0]
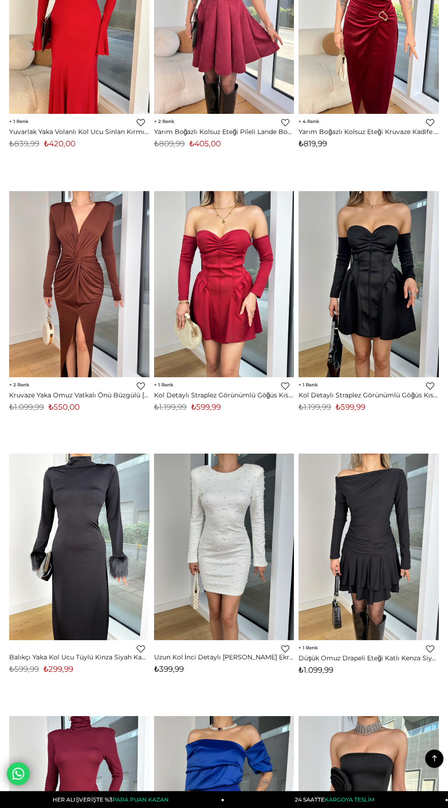
click at [368, 265] on img at bounding box center [368, 284] width 140 height 187
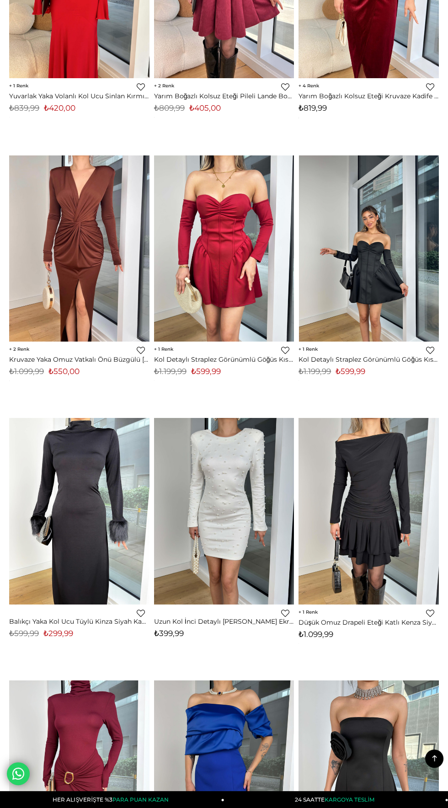
scroll to position [3431, 0]
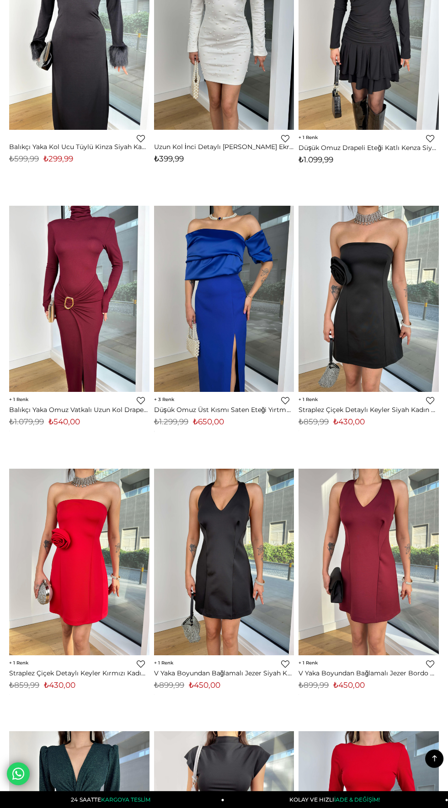
scroll to position [3875, 0]
click at [242, 291] on img at bounding box center [224, 299] width 140 height 187
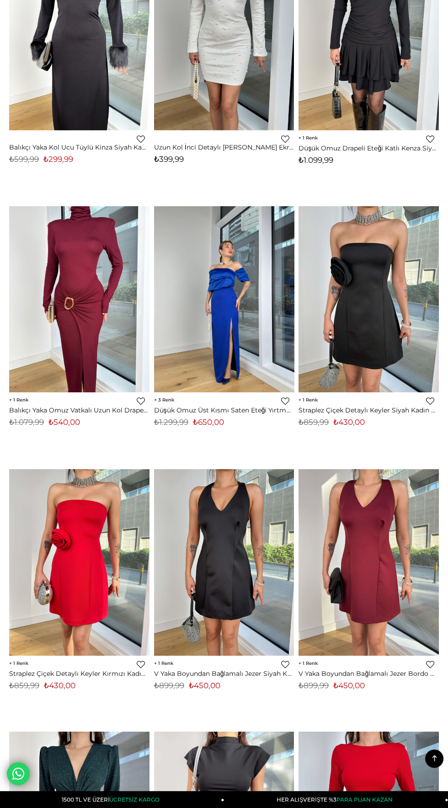
click at [212, 298] on img at bounding box center [224, 299] width 140 height 187
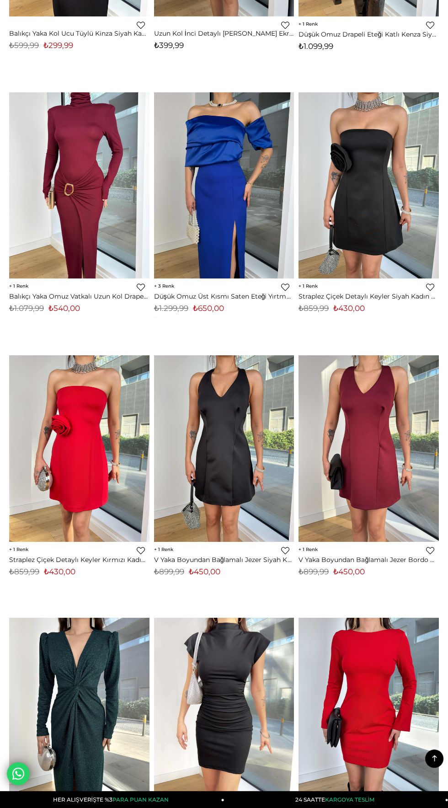
click at [78, 445] on img at bounding box center [79, 448] width 140 height 187
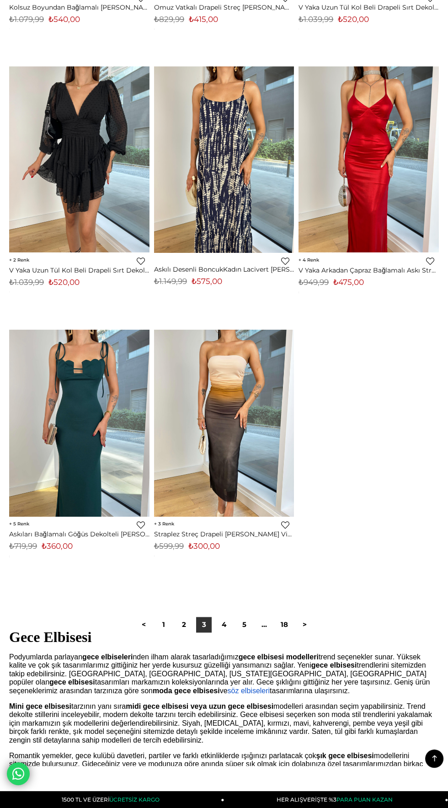
scroll to position [6657, 0]
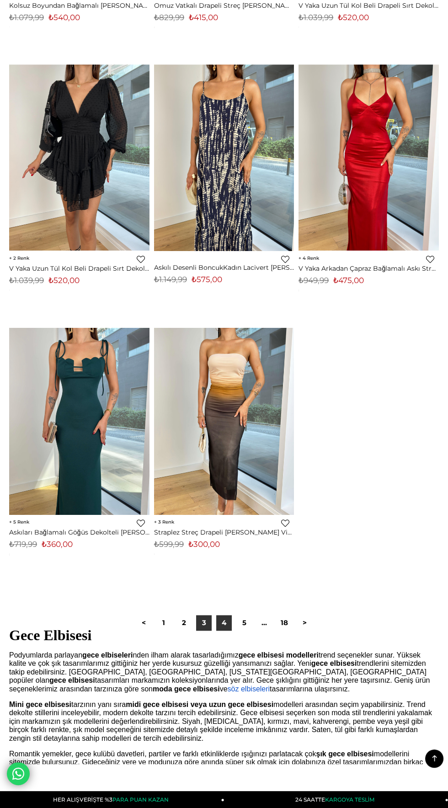
click at [225, 626] on link "4" at bounding box center [224, 623] width 16 height 16
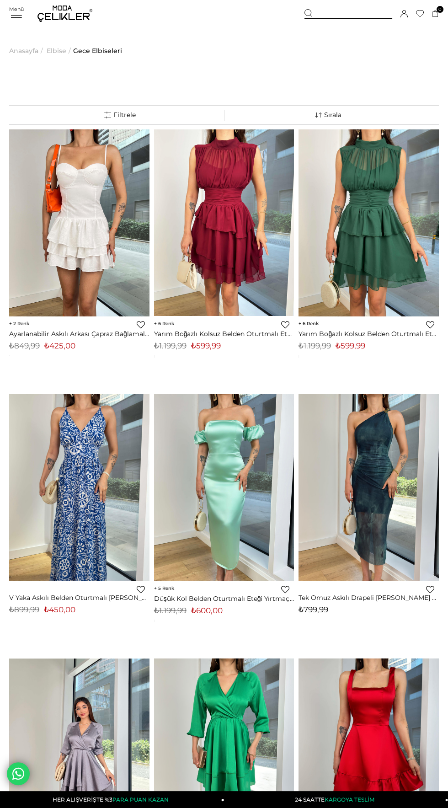
click at [230, 241] on img at bounding box center [224, 222] width 140 height 187
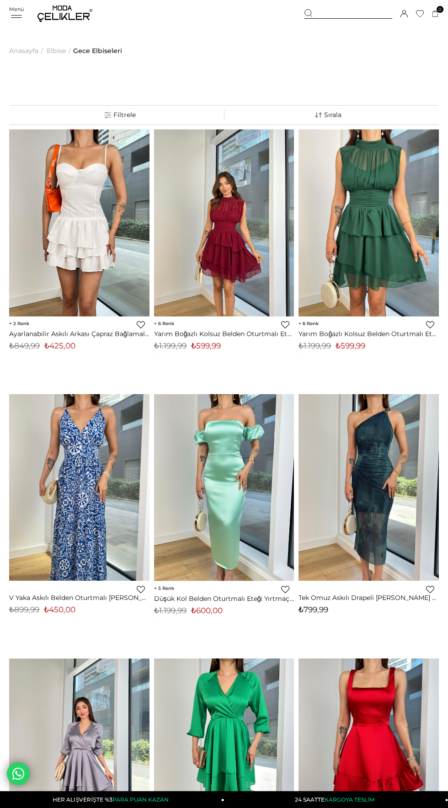
scroll to position [65, 0]
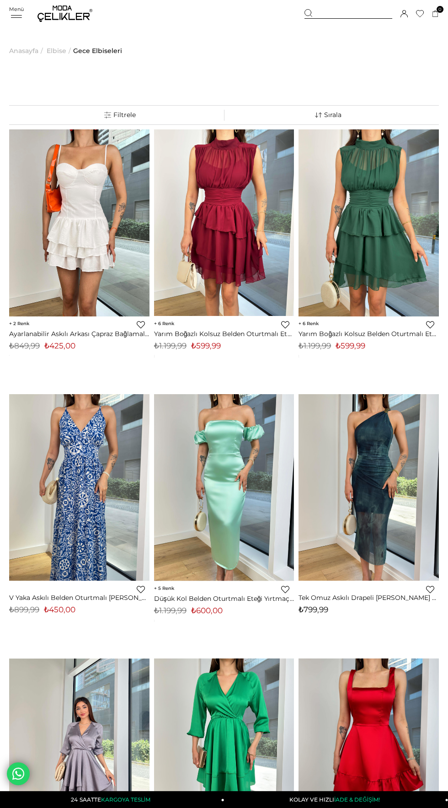
click at [16, 17] on div "Menü Üye Girişi Üye Ol Hesabım Çıkış Yap Sepetim Favorilerim Yardım Sepetim 0 Ü…" at bounding box center [224, 13] width 430 height 27
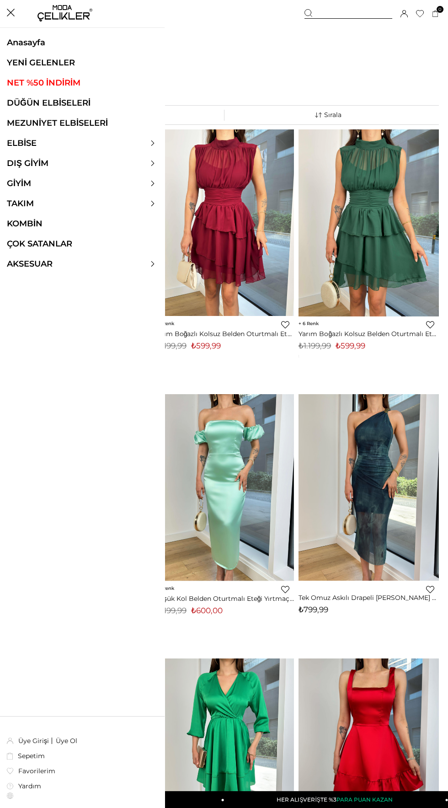
click at [21, 98] on link "DÜĞÜN ELBİSELERİ" at bounding box center [82, 103] width 165 height 10
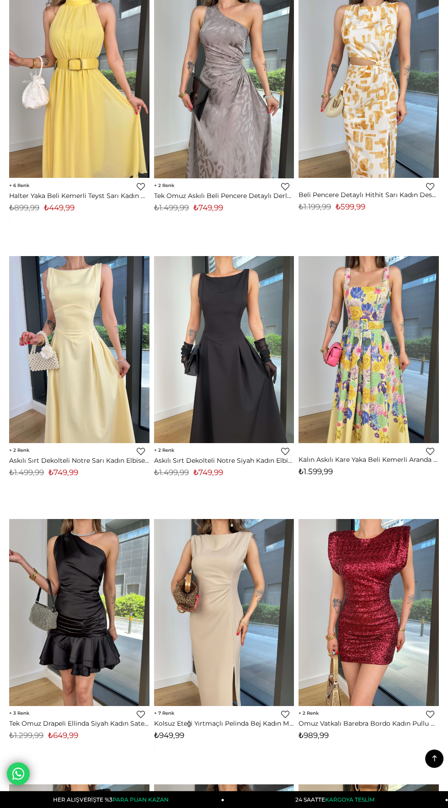
scroll to position [5939, 0]
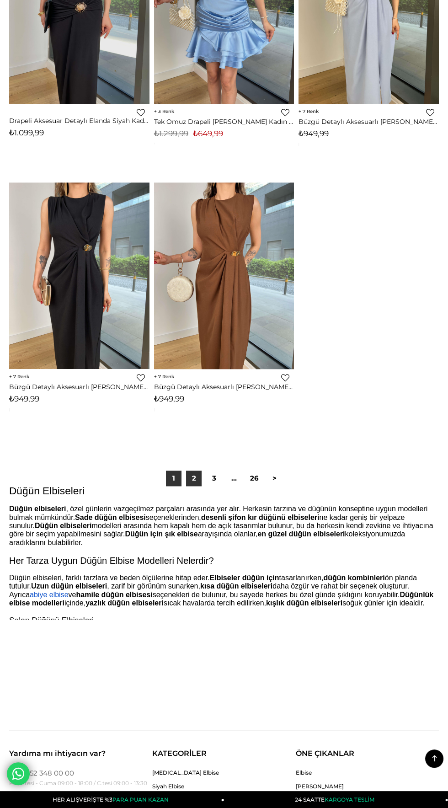
click at [193, 477] on link "2" at bounding box center [194, 478] width 16 height 16
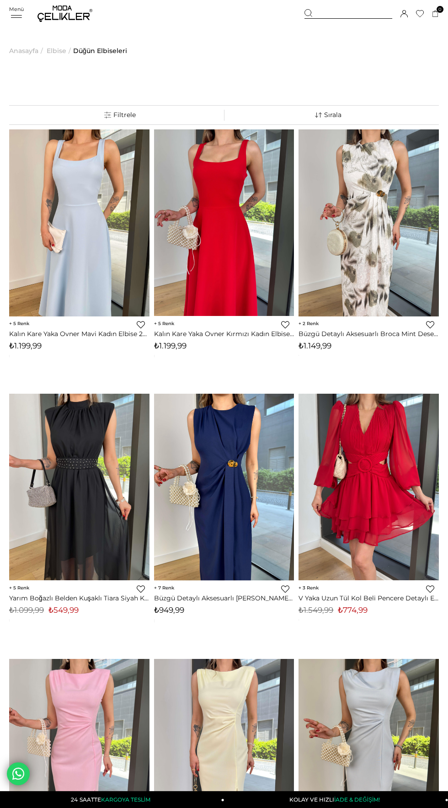
click at [86, 494] on img at bounding box center [79, 487] width 140 height 187
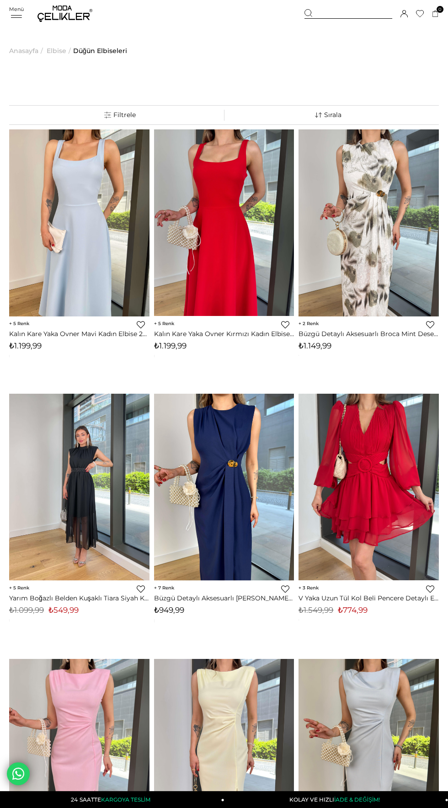
scroll to position [65, 0]
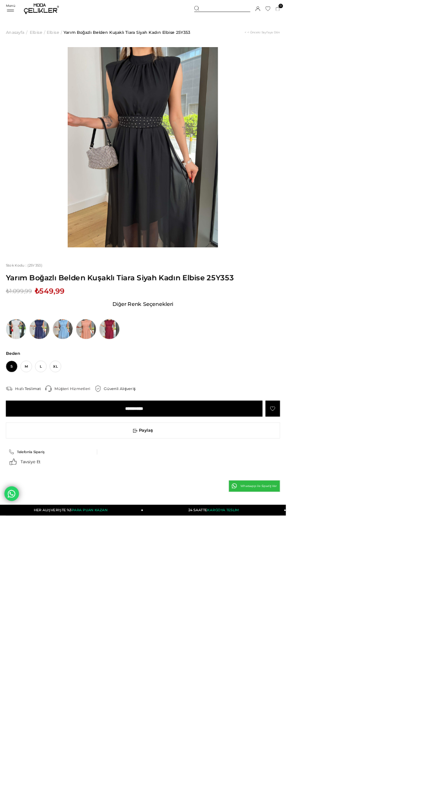
click at [167, 514] on img at bounding box center [171, 516] width 32 height 32
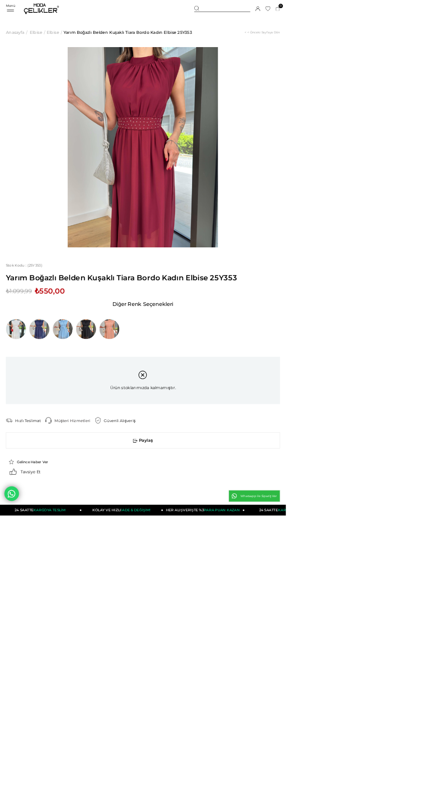
click at [65, 523] on img at bounding box center [62, 516] width 32 height 32
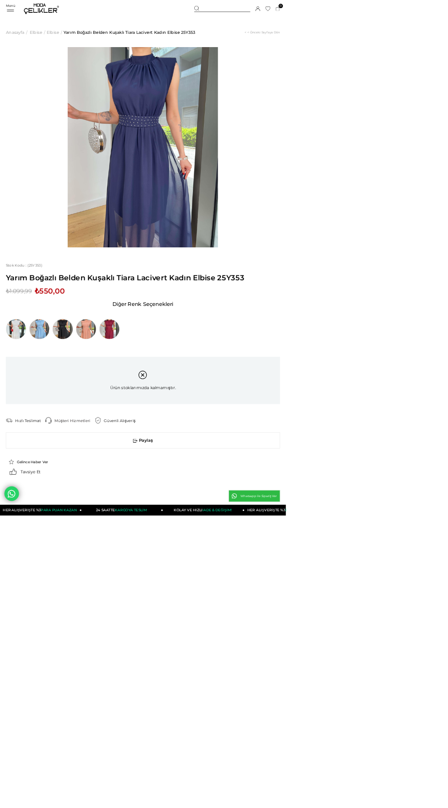
click at [97, 523] on img at bounding box center [98, 516] width 32 height 32
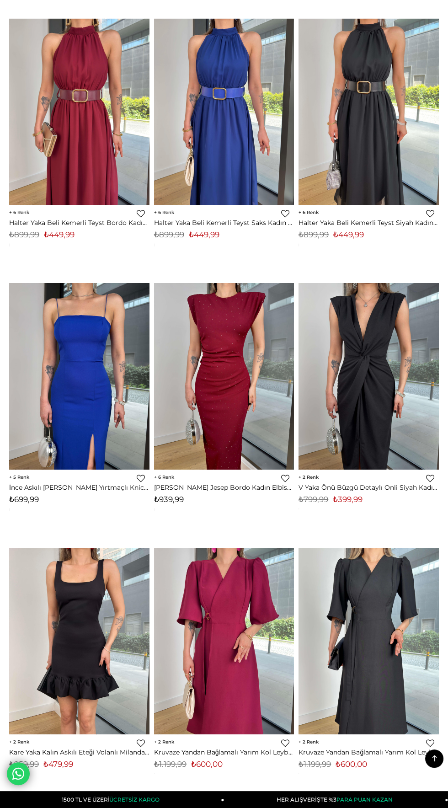
scroll to position [3276, 0]
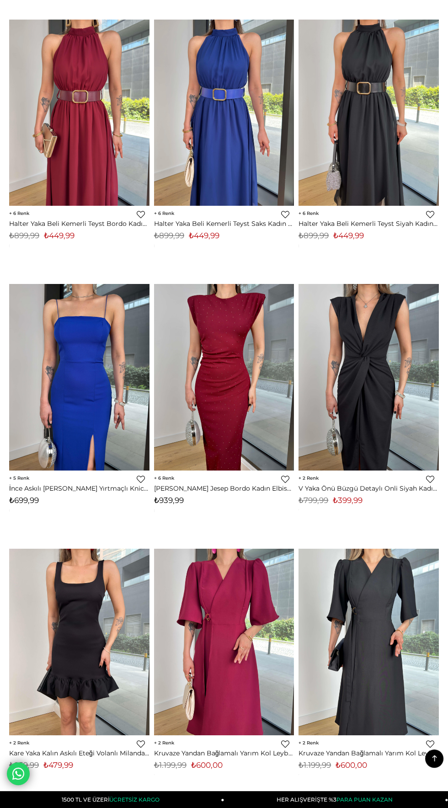
click at [90, 385] on img at bounding box center [79, 377] width 140 height 187
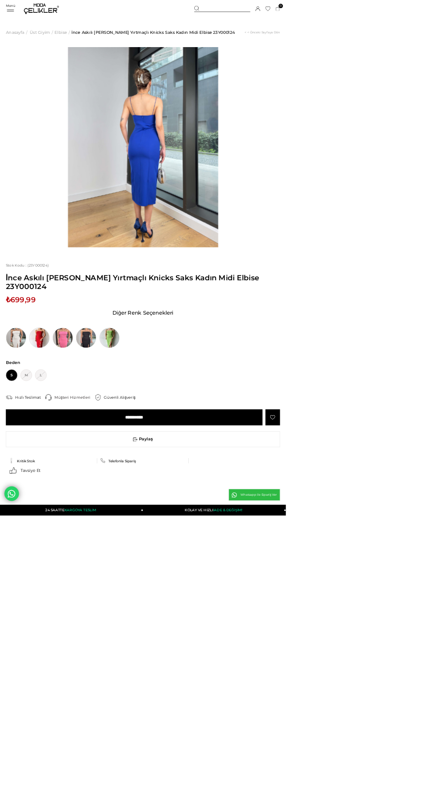
click at [71, 524] on img at bounding box center [62, 529] width 32 height 32
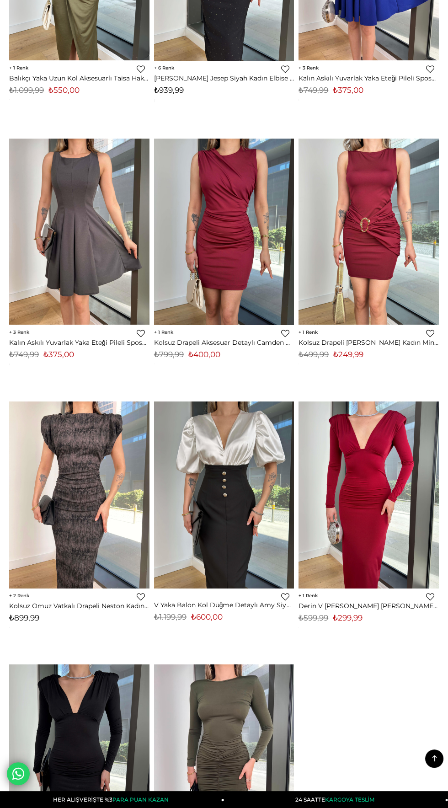
scroll to position [6323, 0]
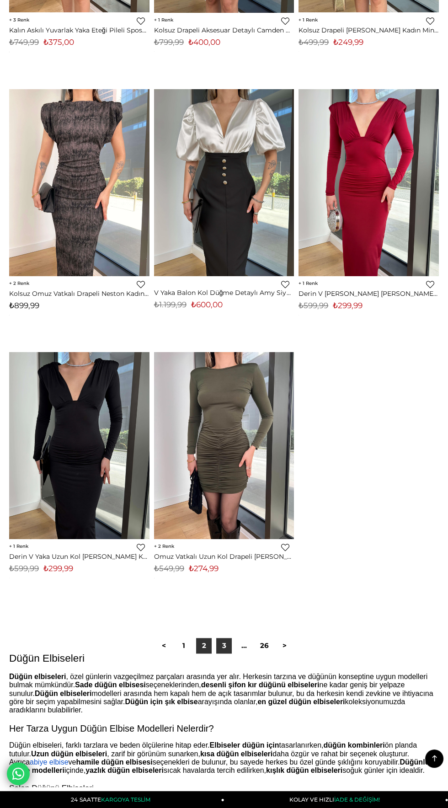
click at [224, 645] on link "3" at bounding box center [224, 646] width 16 height 16
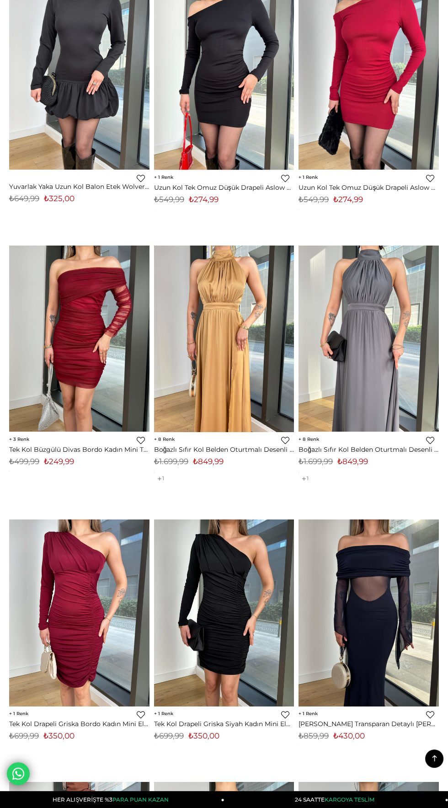
scroll to position [410, 0]
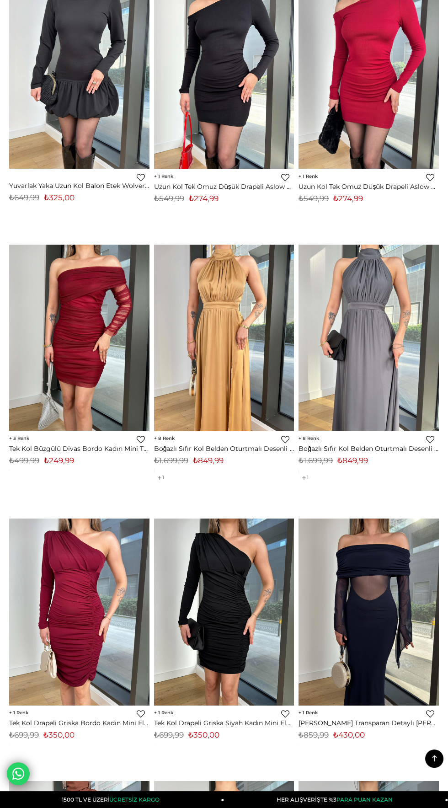
click at [241, 352] on img at bounding box center [224, 338] width 140 height 187
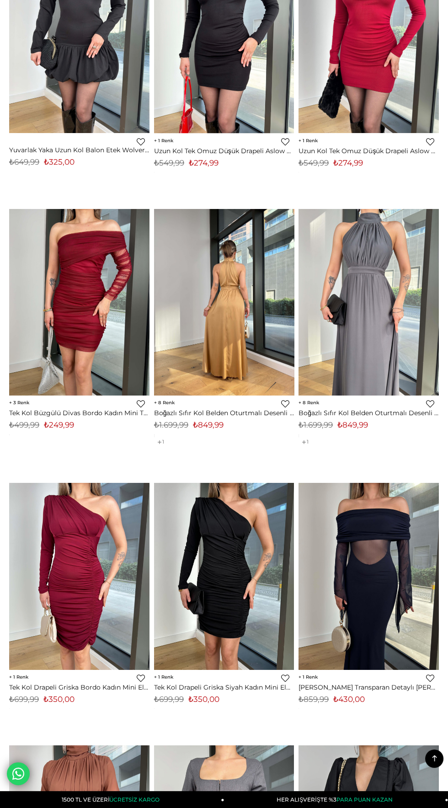
scroll to position [476, 0]
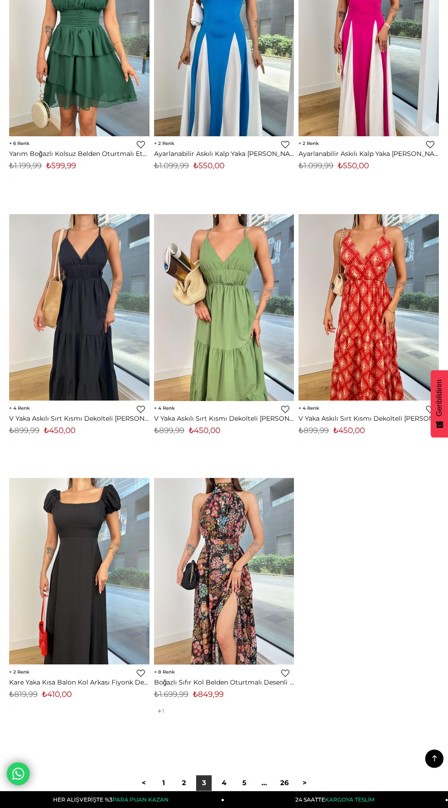
scroll to position [6525, 0]
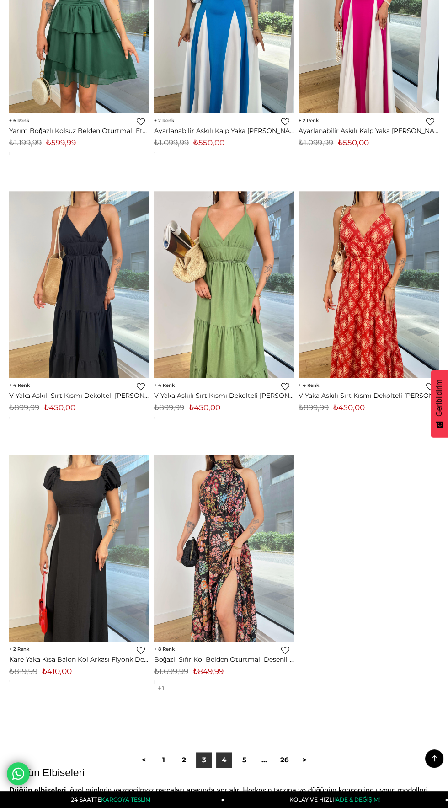
click at [224, 759] on link "4" at bounding box center [224, 760] width 16 height 16
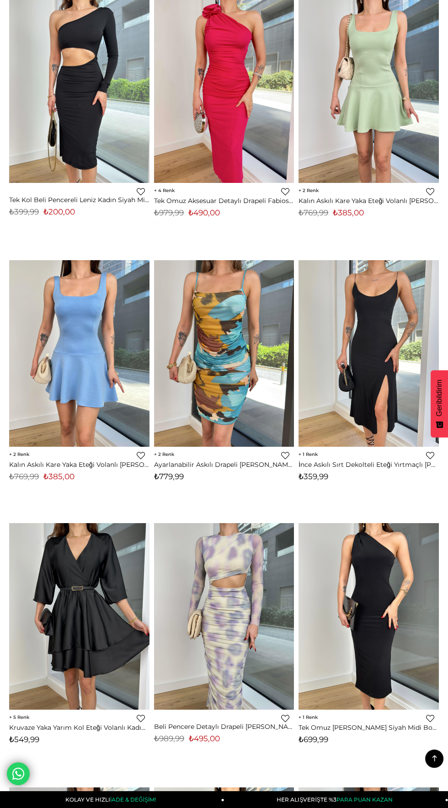
scroll to position [3598, 0]
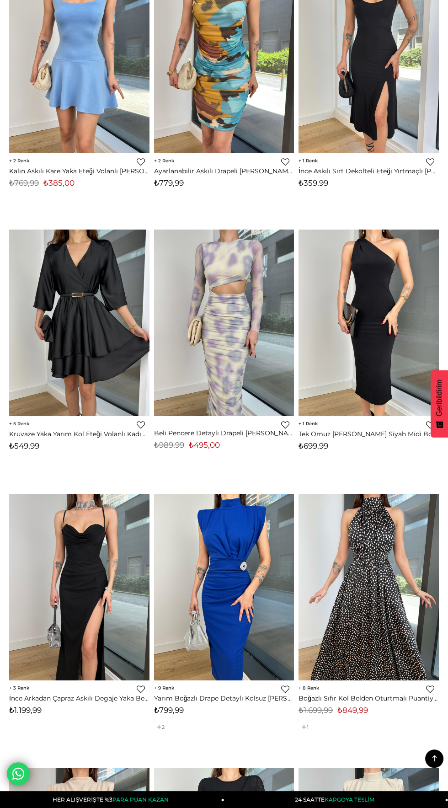
click at [89, 603] on img at bounding box center [79, 587] width 140 height 187
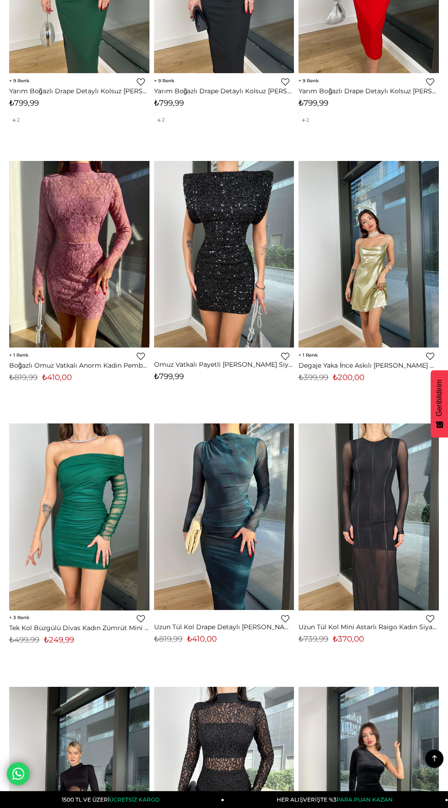
scroll to position [4743, 0]
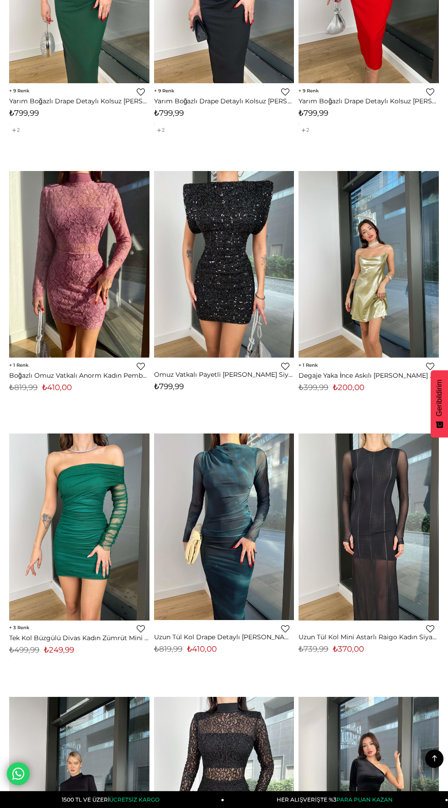
click at [380, 528] on img at bounding box center [368, 526] width 140 height 187
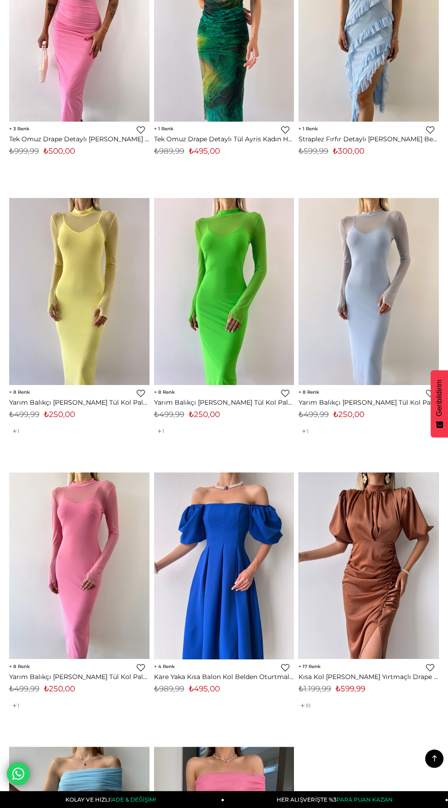
scroll to position [6339, 0]
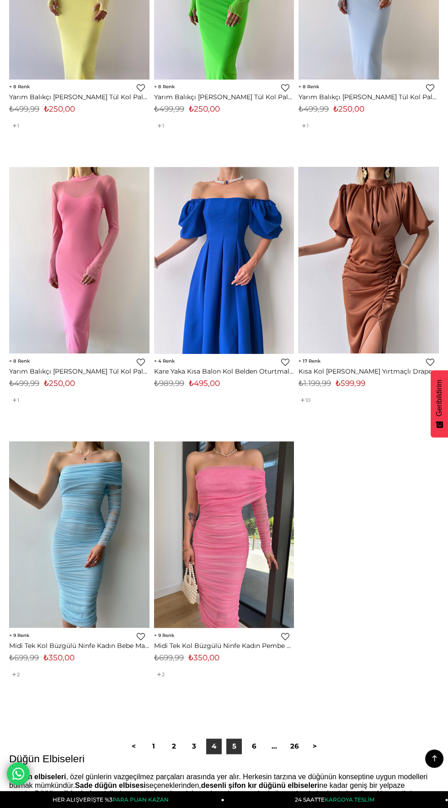
click at [234, 745] on link "5" at bounding box center [234, 746] width 16 height 16
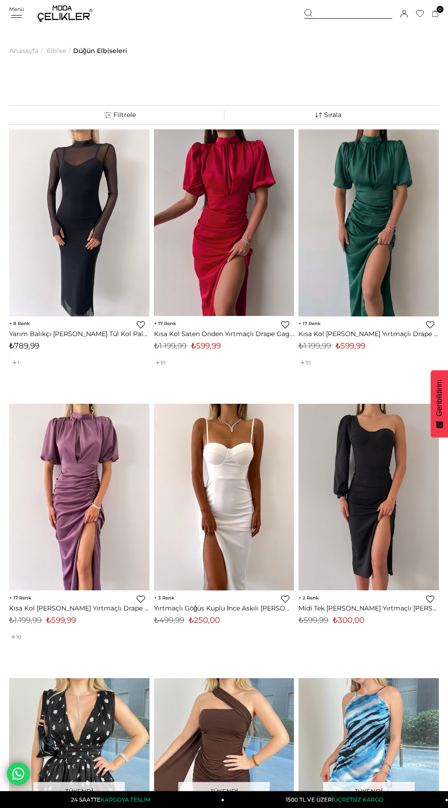
click at [362, 486] on img at bounding box center [368, 497] width 140 height 187
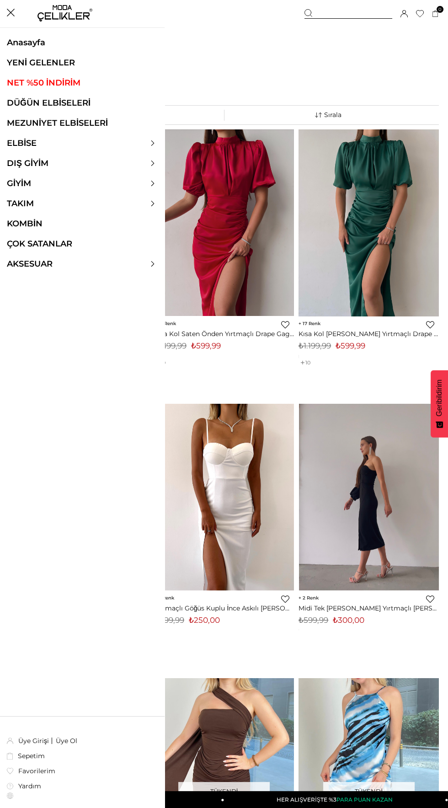
click at [18, 12] on div "Menü Sepetim 0 Ürün Sepetinizde ürün bulunmamaktadır. Genel Toplam : Sepetim Sİ…" at bounding box center [224, 13] width 430 height 27
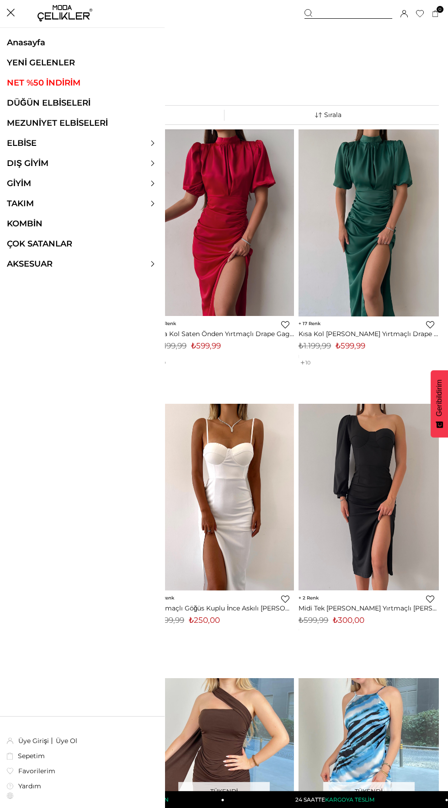
click at [30, 123] on link "MEZUNİYET ELBİSELERİ" at bounding box center [82, 123] width 165 height 10
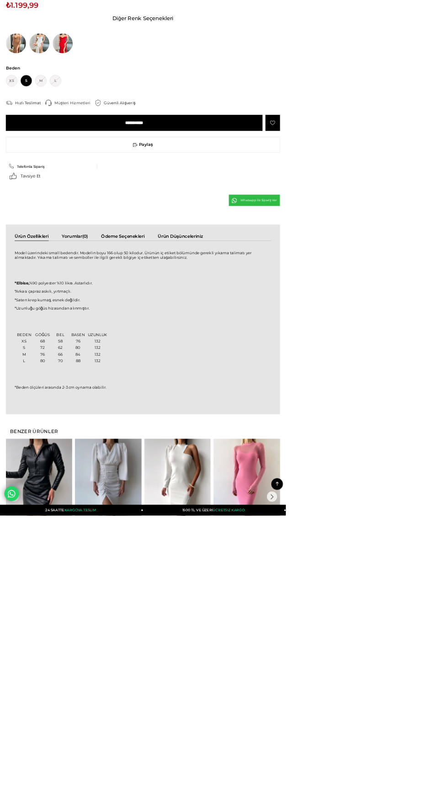
scroll to position [464, 0]
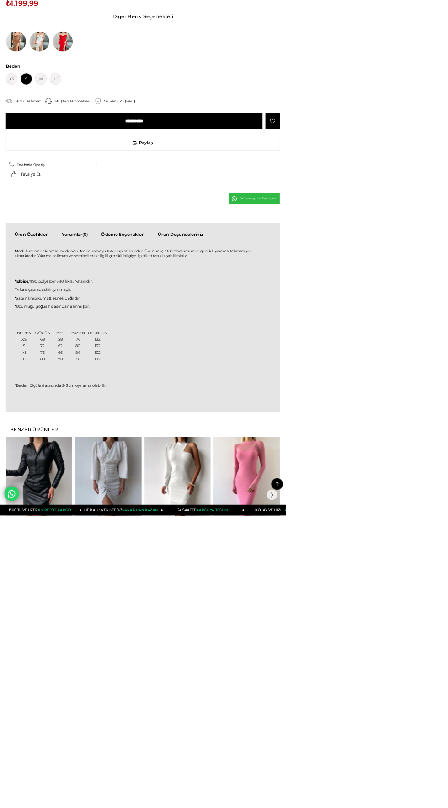
click at [281, 734] on img at bounding box center [278, 753] width 104 height 138
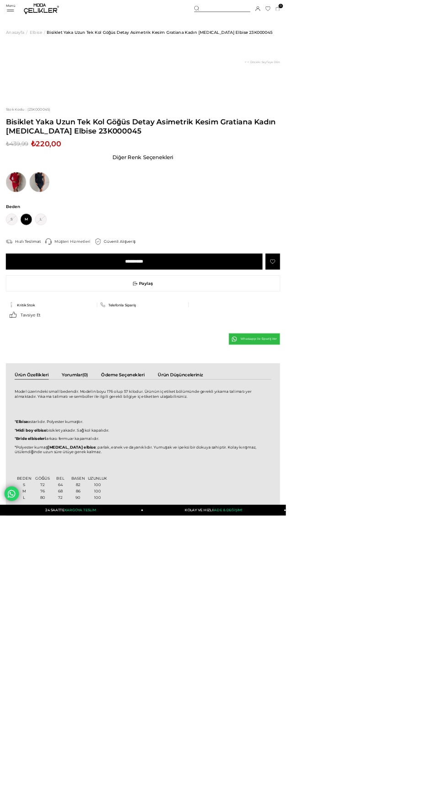
click at [33, 284] on img at bounding box center [25, 285] width 32 height 32
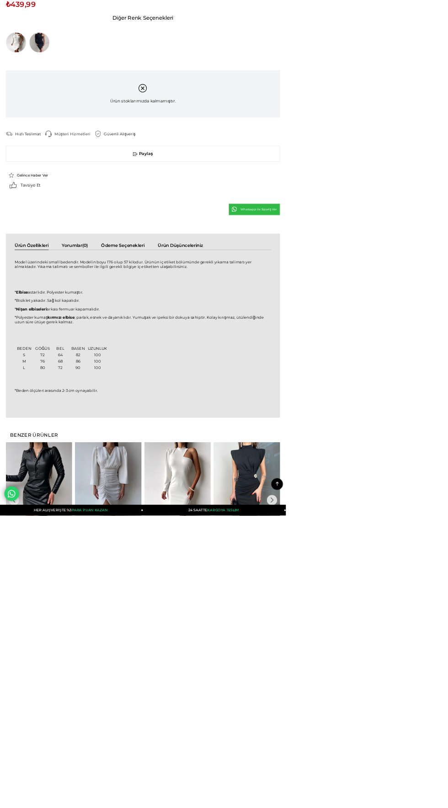
scroll to position [521, 0]
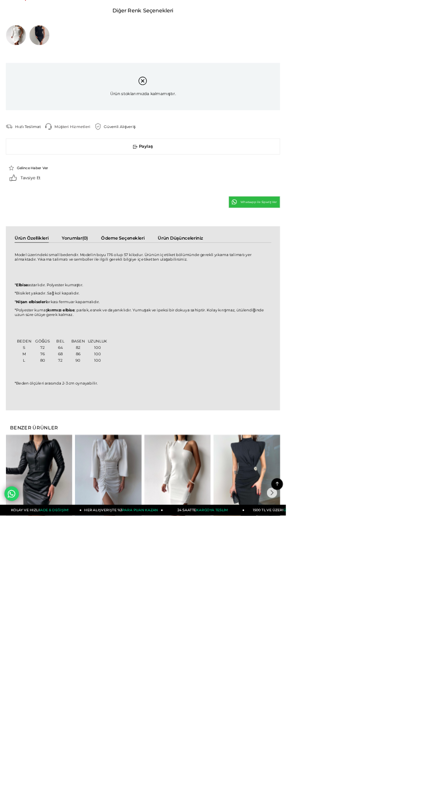
click at [184, 749] on img at bounding box center [169, 751] width 104 height 138
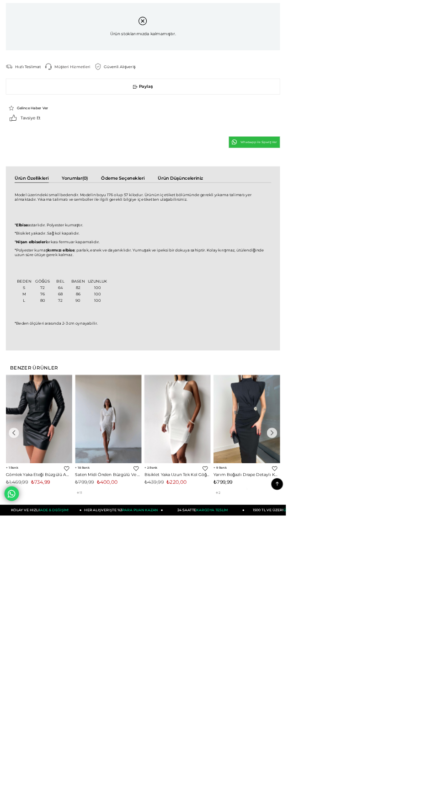
scroll to position [623, 0]
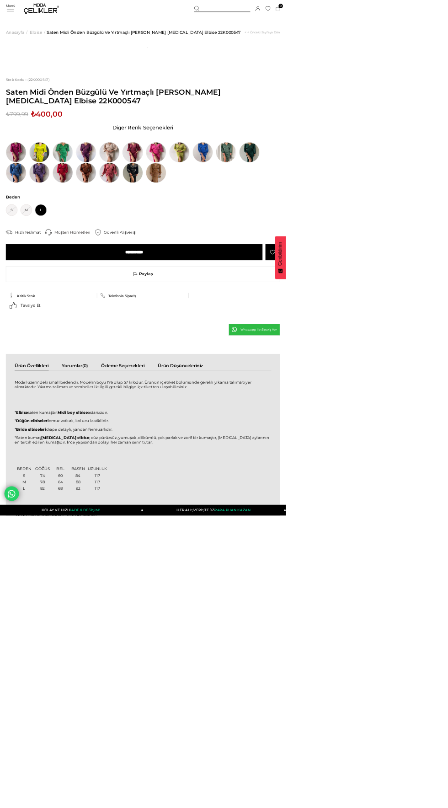
click at [198, 227] on img at bounding box center [208, 239] width 32 height 32
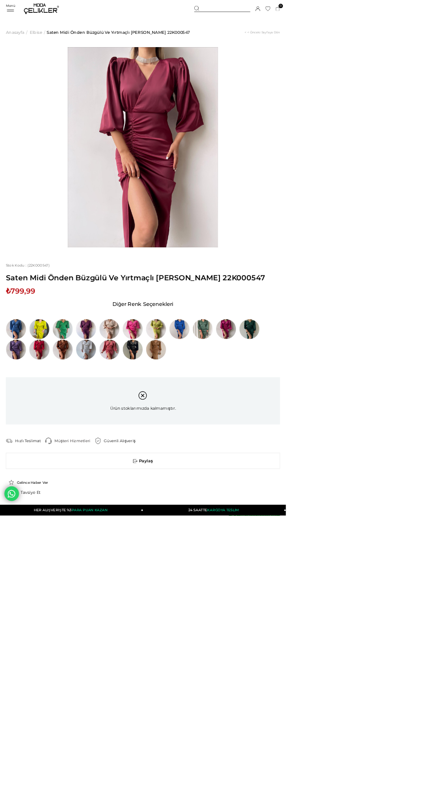
click at [57, 564] on img at bounding box center [62, 548] width 32 height 32
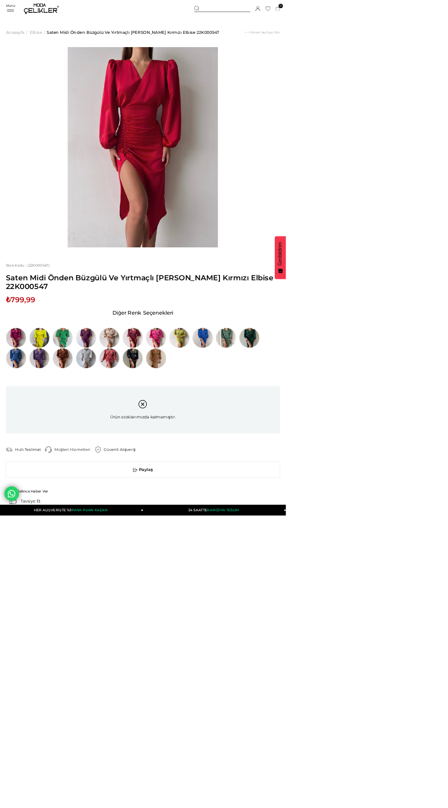
click at [313, 528] on img at bounding box center [318, 529] width 32 height 32
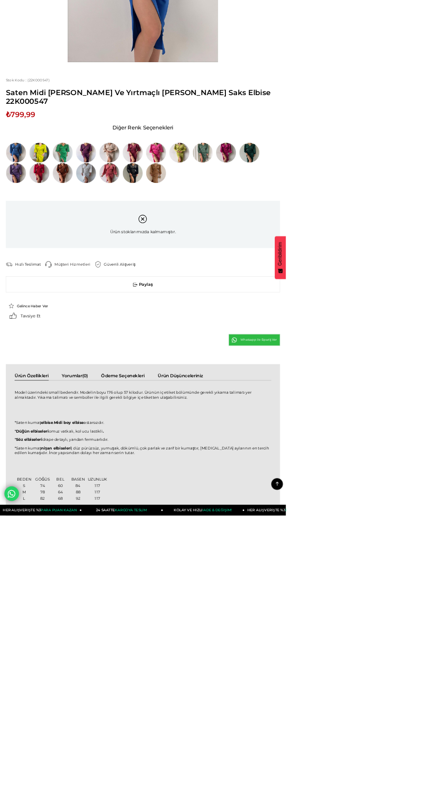
scroll to position [309, 0]
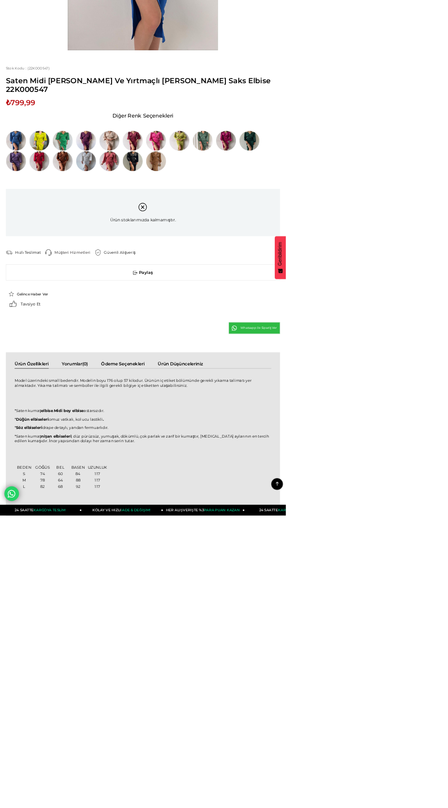
click at [443, 807] on form "Menü Üye Girişi Üye Ol Hesabım Çıkış Yap Sepetim Favorilerim Yardım Sepetim 0 Ü…" at bounding box center [224, 513] width 448 height 1645
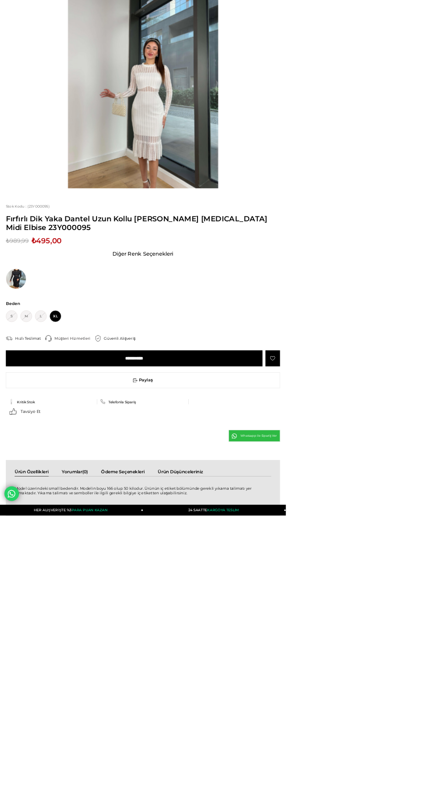
scroll to position [106, 0]
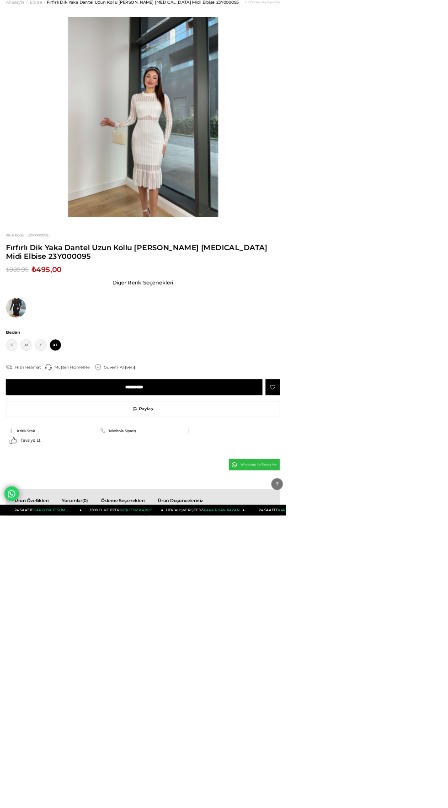
scroll to position [0, 0]
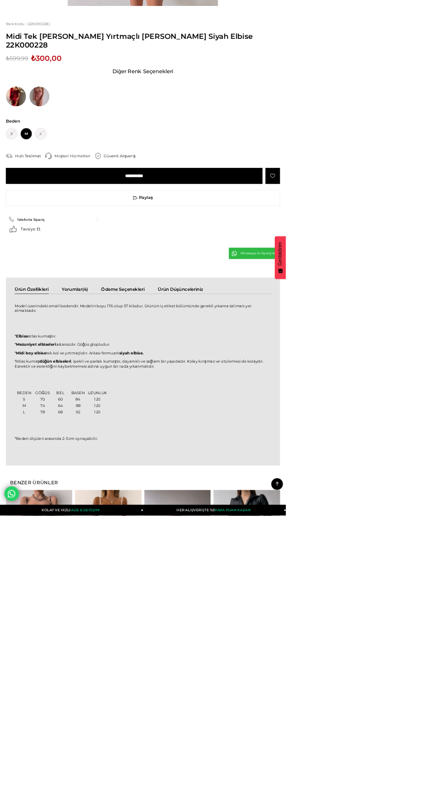
scroll to position [380, 0]
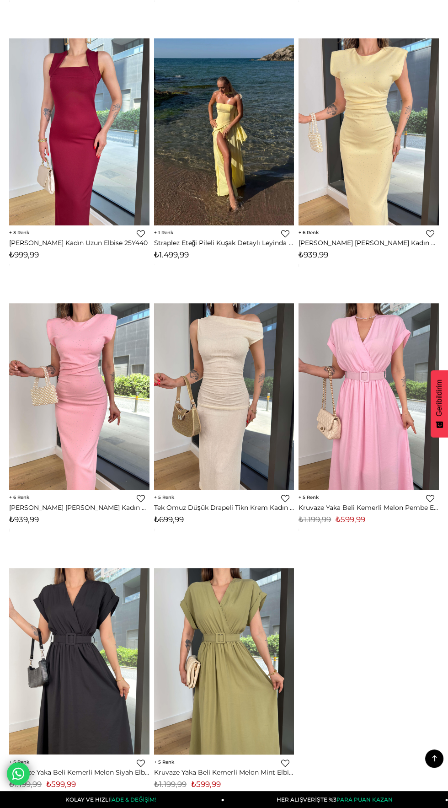
scroll to position [6412, 0]
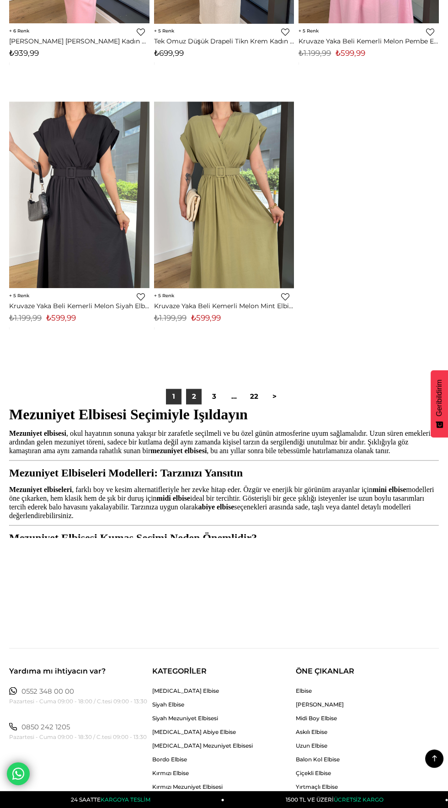
click at [191, 398] on link "2" at bounding box center [194, 397] width 16 height 16
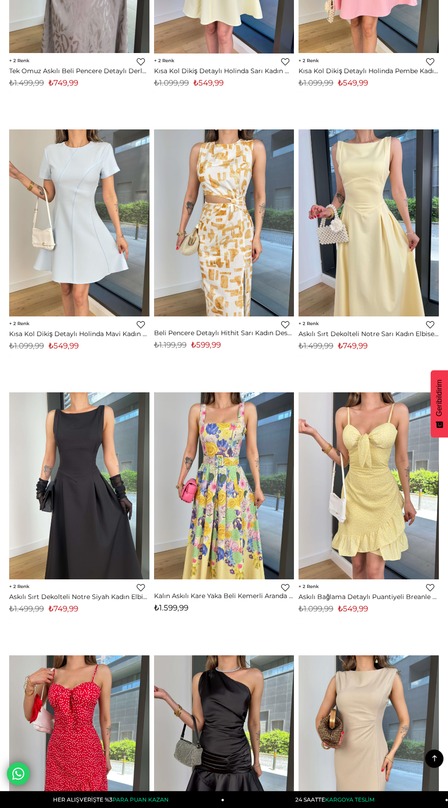
scroll to position [792, 0]
click at [62, 511] on img at bounding box center [79, 485] width 140 height 187
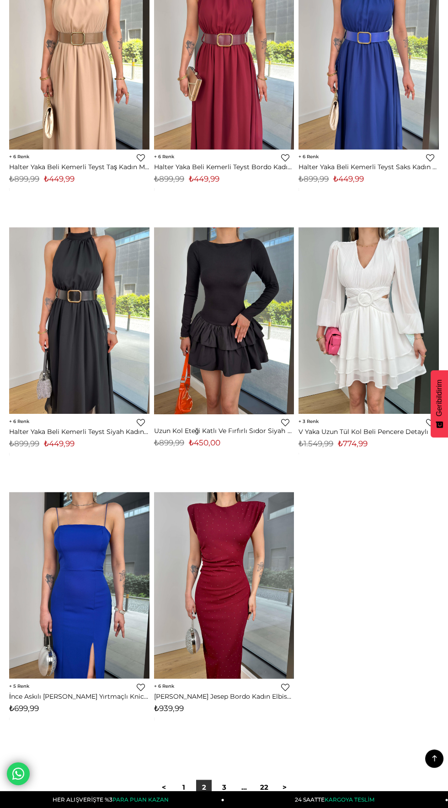
scroll to position [6513, 0]
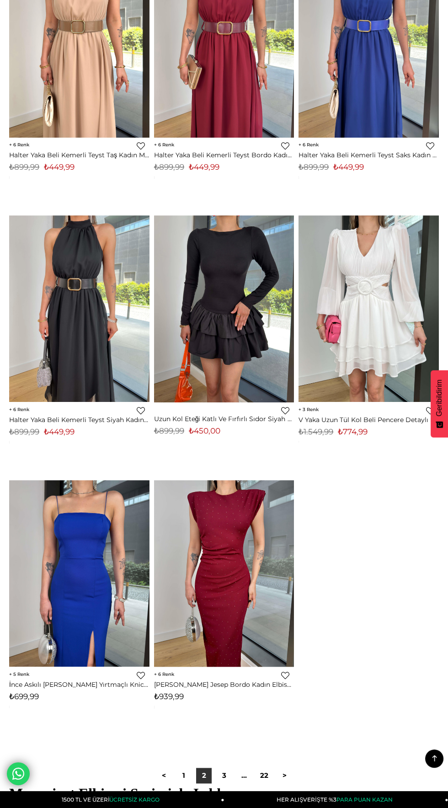
click at [92, 619] on img at bounding box center [79, 573] width 140 height 187
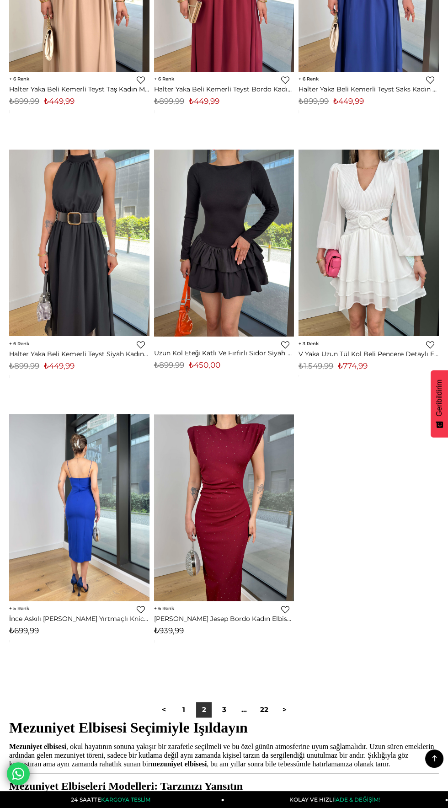
scroll to position [6901, 0]
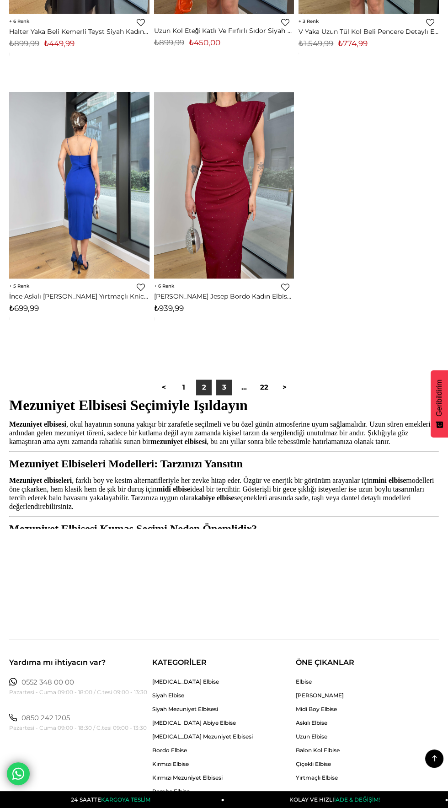
click at [224, 386] on link "3" at bounding box center [224, 387] width 16 height 16
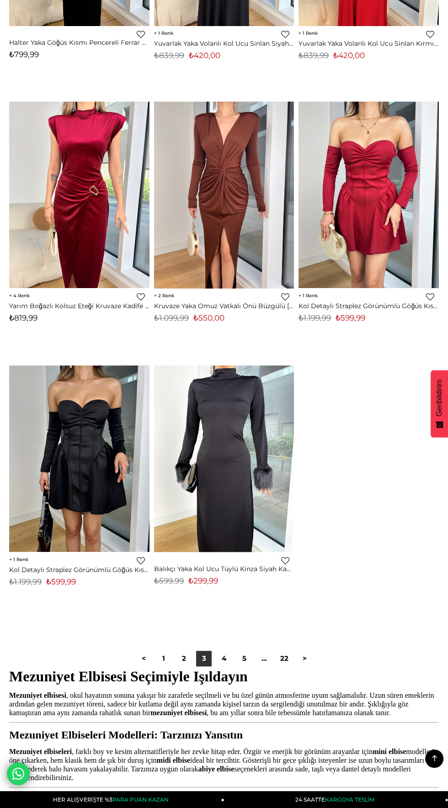
scroll to position [6622, 0]
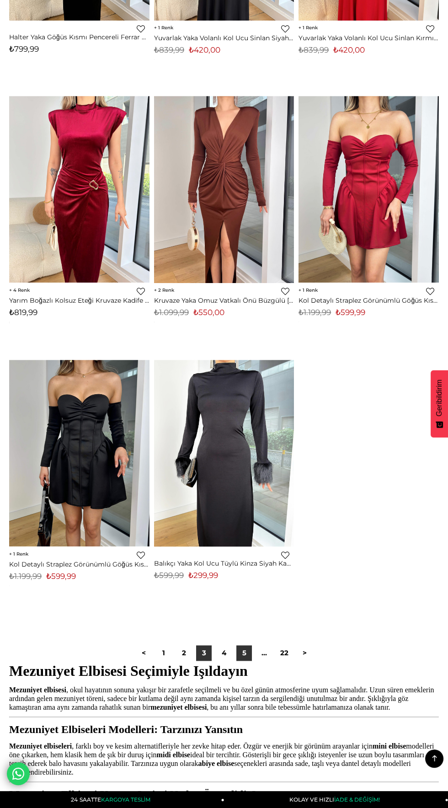
click at [244, 652] on link "5" at bounding box center [244, 653] width 16 height 16
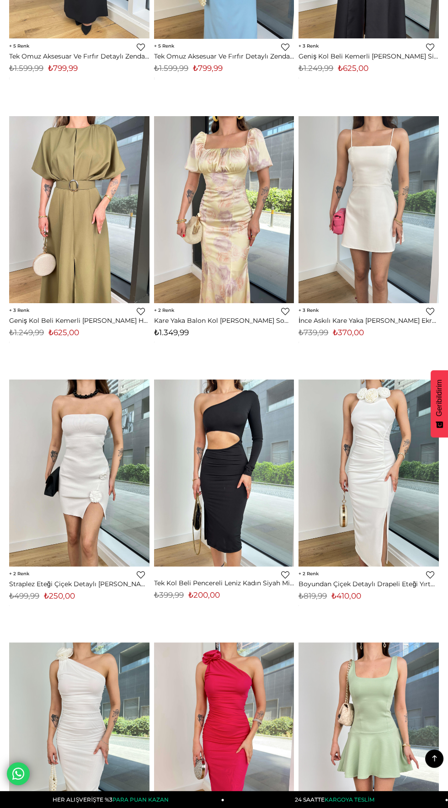
scroll to position [805, 0]
click at [374, 515] on img at bounding box center [368, 472] width 140 height 187
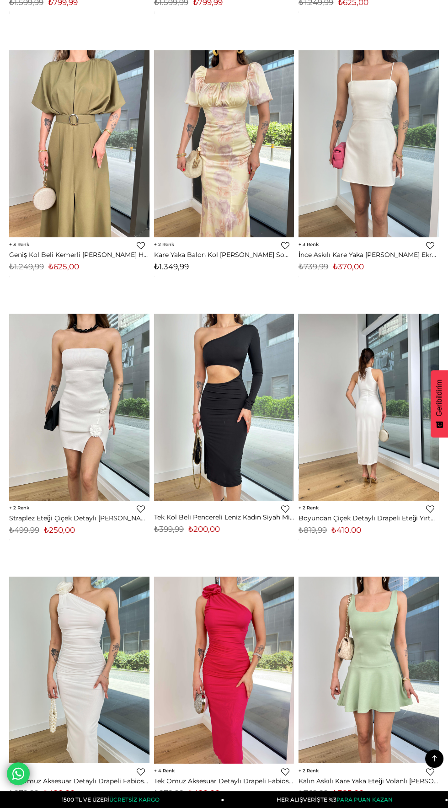
scroll to position [1092, 0]
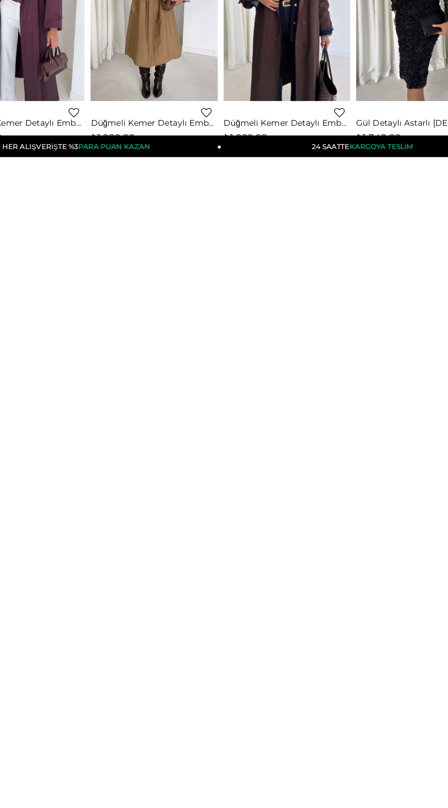
scroll to position [512, 0]
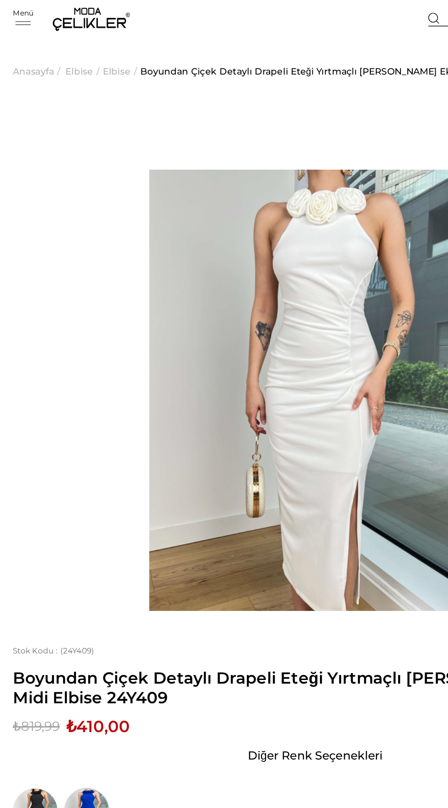
click at [67, 560] on img at bounding box center [62, 576] width 32 height 32
click at [70, 560] on img at bounding box center [62, 576] width 32 height 32
